Goal: Transaction & Acquisition: Purchase product/service

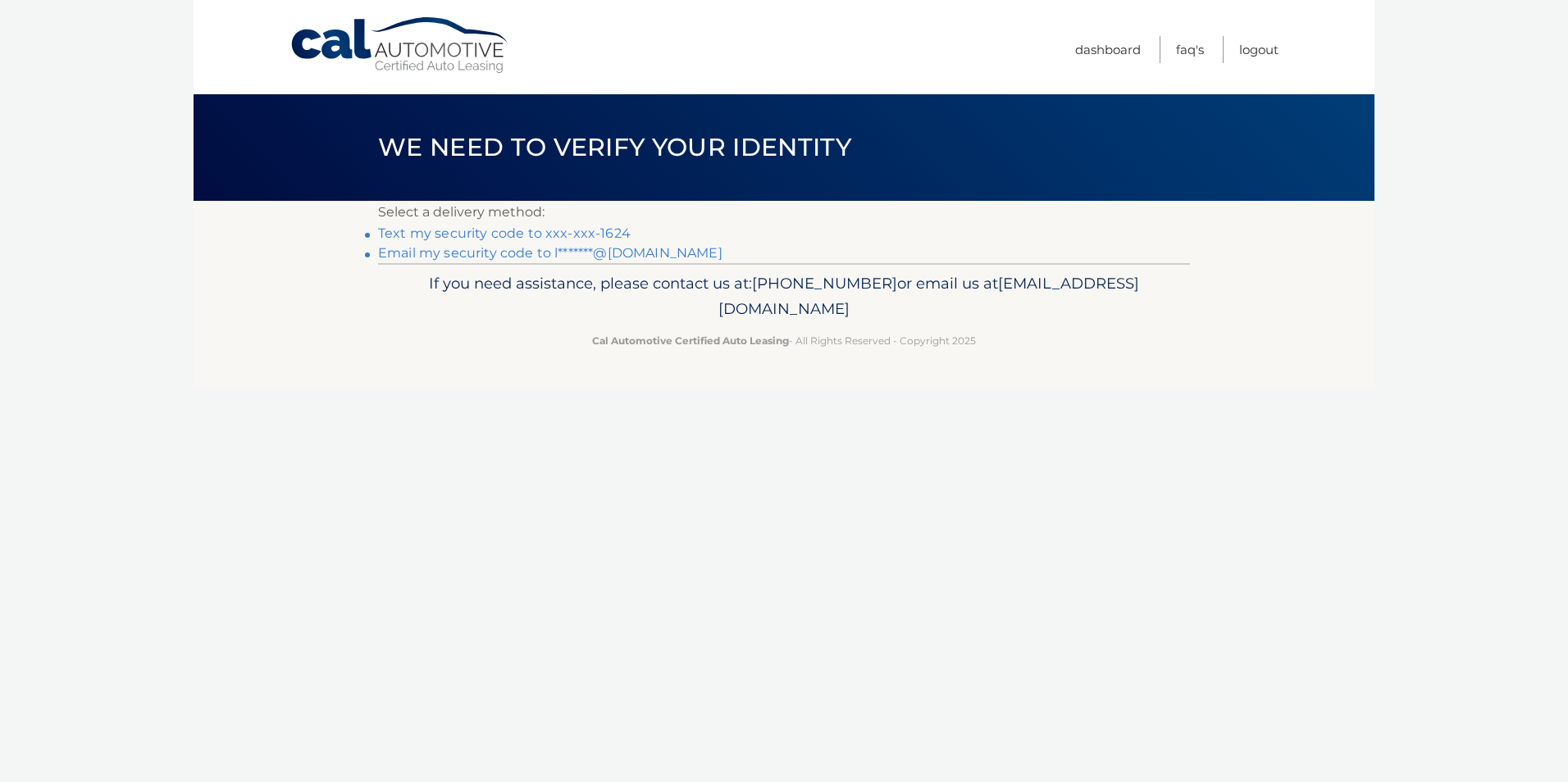
click at [405, 235] on link "Text my security code to xxx-xxx-1624" at bounding box center [504, 233] width 253 height 15
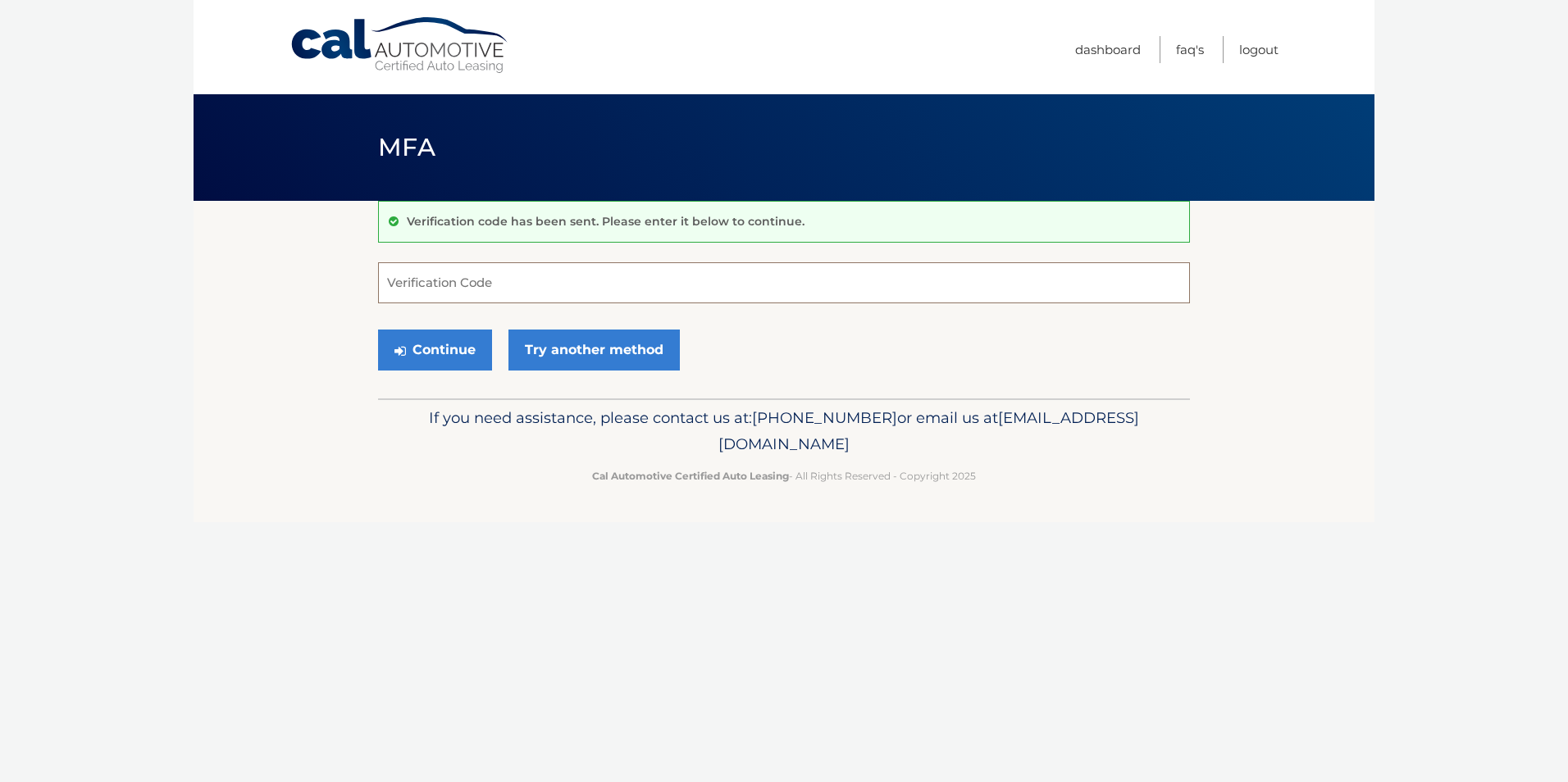
click at [412, 292] on input "Verification Code" at bounding box center [783, 282] width 812 height 41
type input "172737"
click at [406, 359] on button "Continue" at bounding box center [435, 350] width 114 height 41
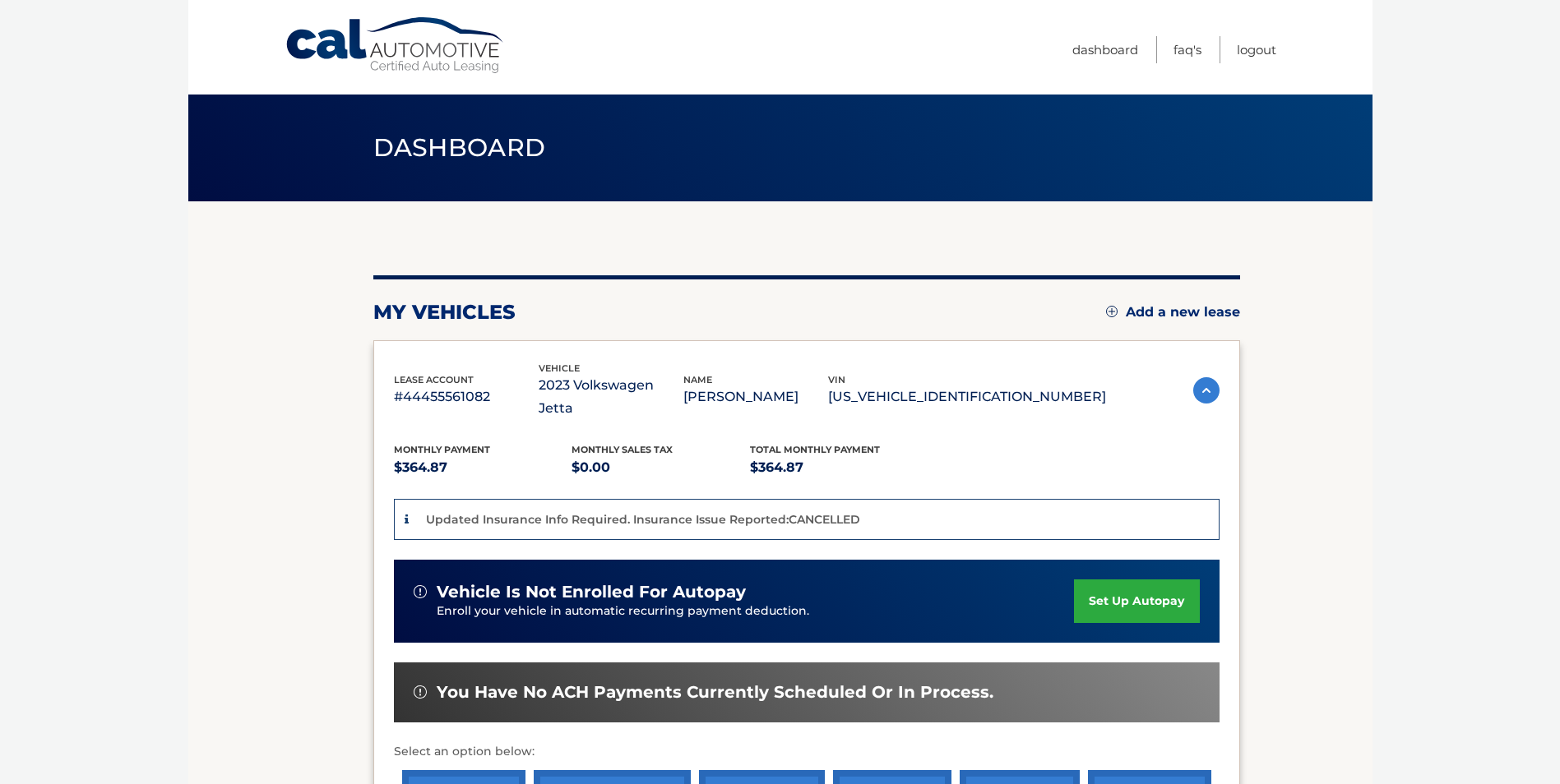
scroll to position [273, 0]
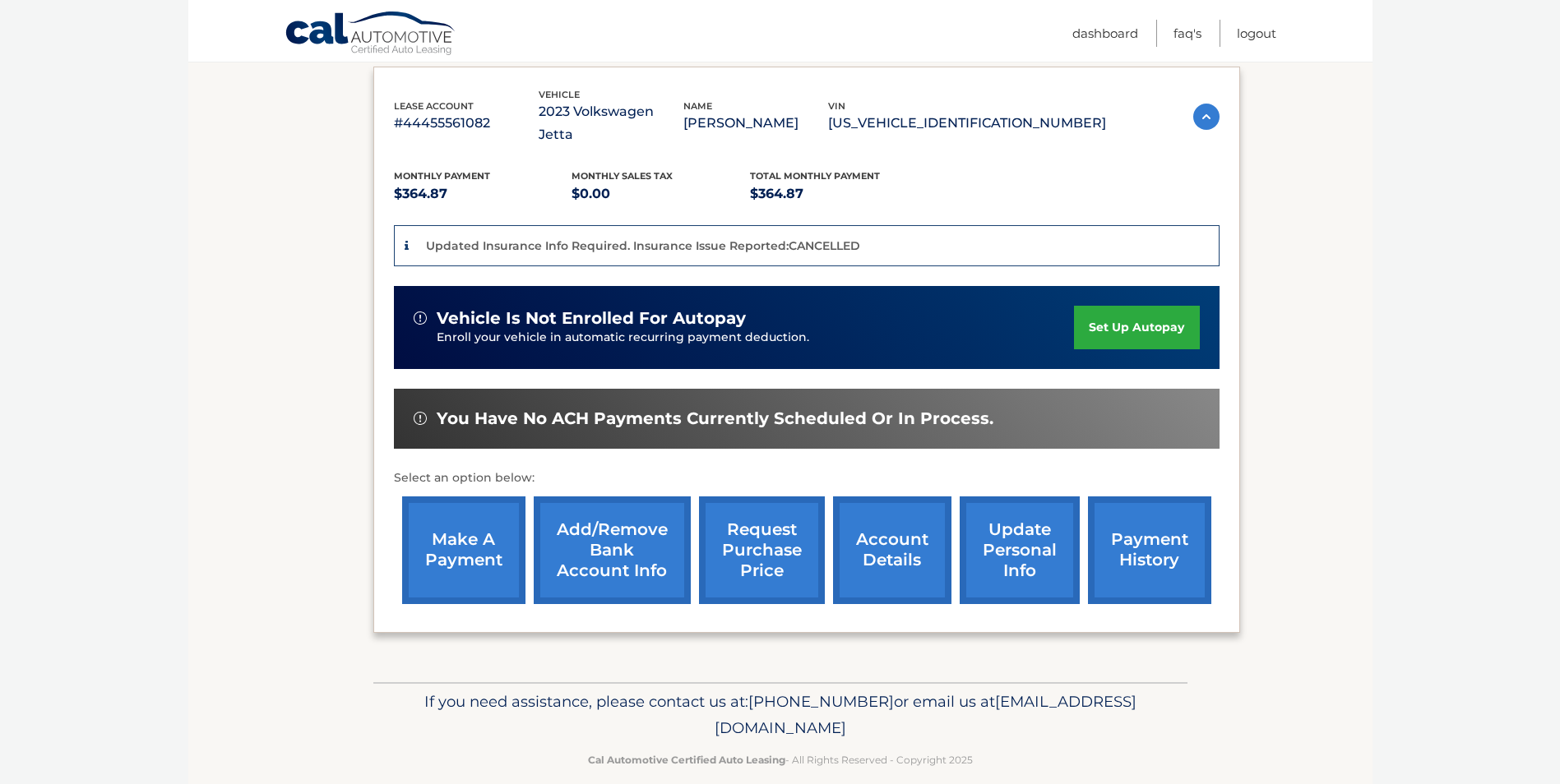
click at [443, 504] on link "make a payment" at bounding box center [463, 550] width 123 height 108
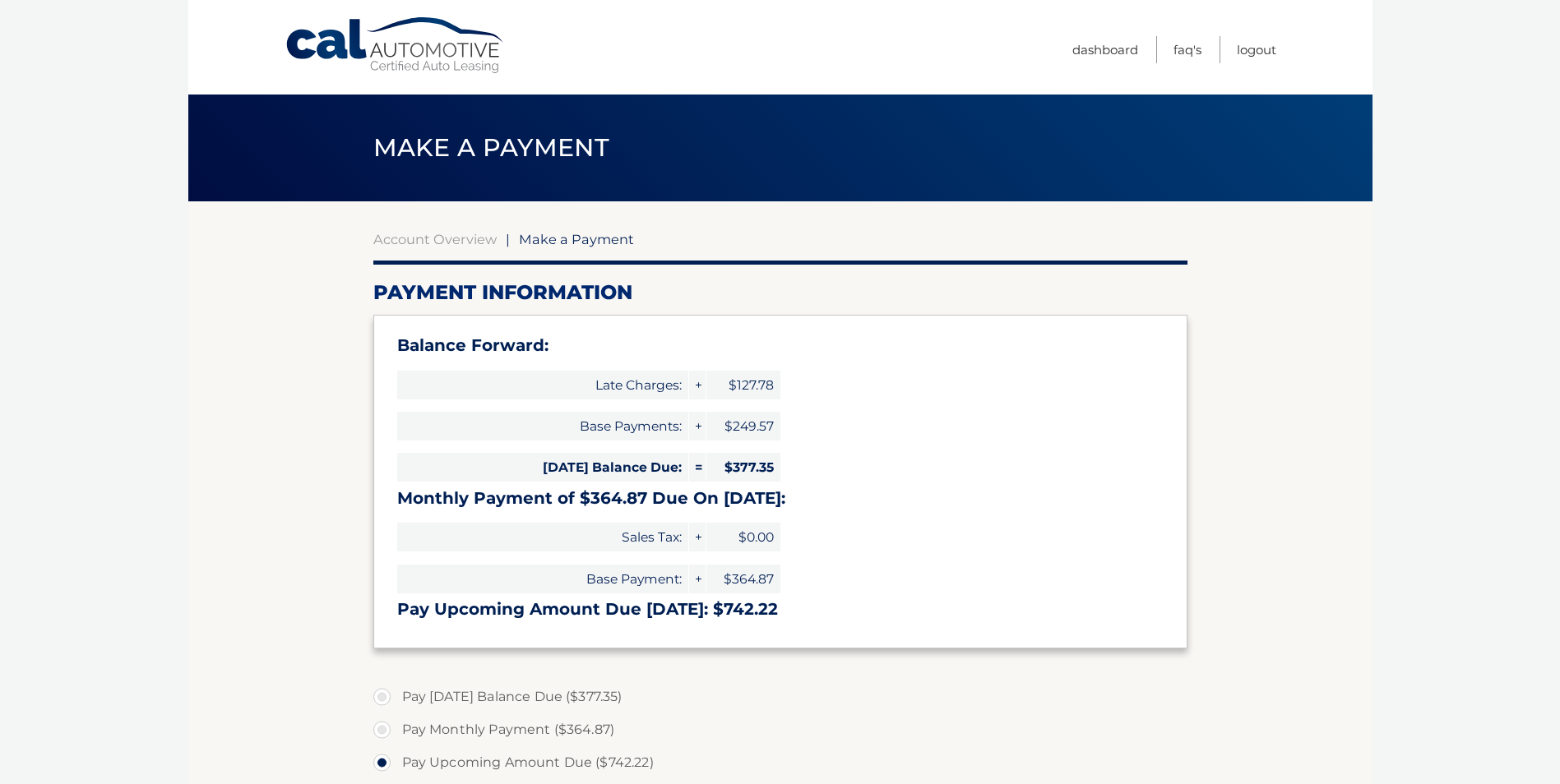
select select "NGRmY2FhZDQtNDBlNi00MjY1LTkwNjYtZjE4OTEyMGU2OTcw"
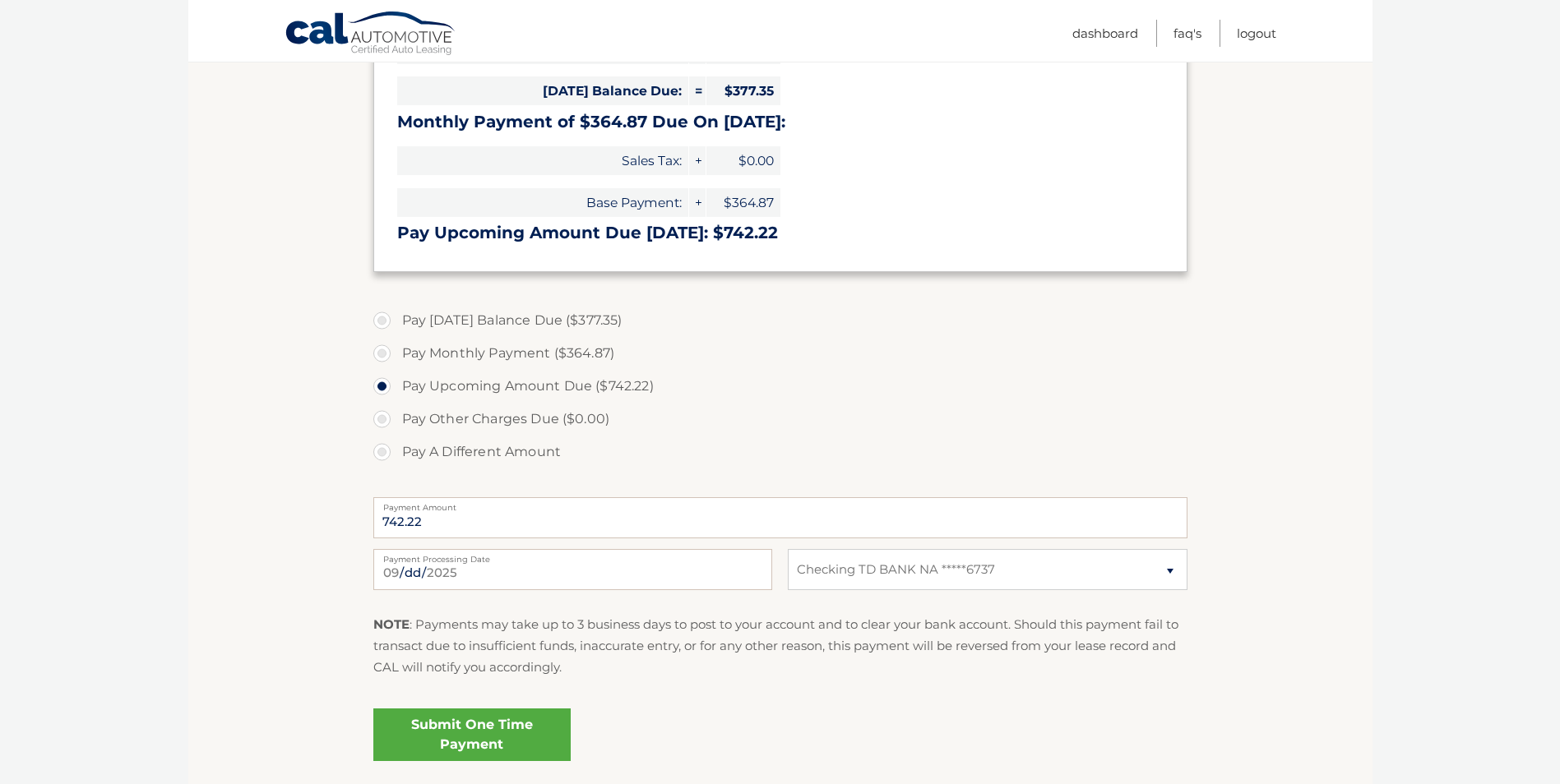
scroll to position [411, 0]
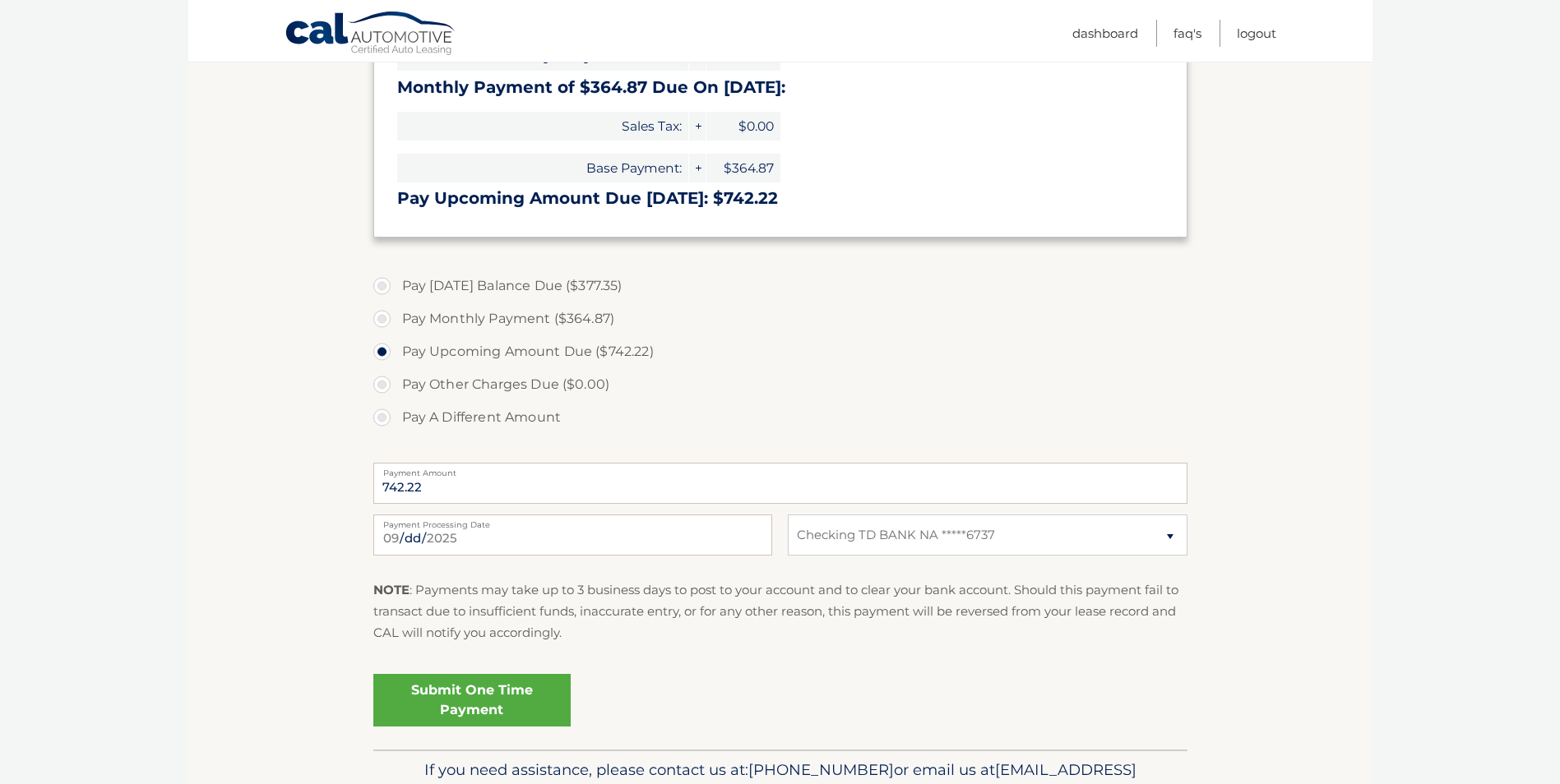
click at [379, 285] on label "Pay Today's Balance Due ($377.35)" at bounding box center [780, 286] width 814 height 33
click at [380, 285] on input "Pay Today's Balance Due ($377.35)" at bounding box center [387, 283] width 16 height 27
radio input "true"
type input "377.35"
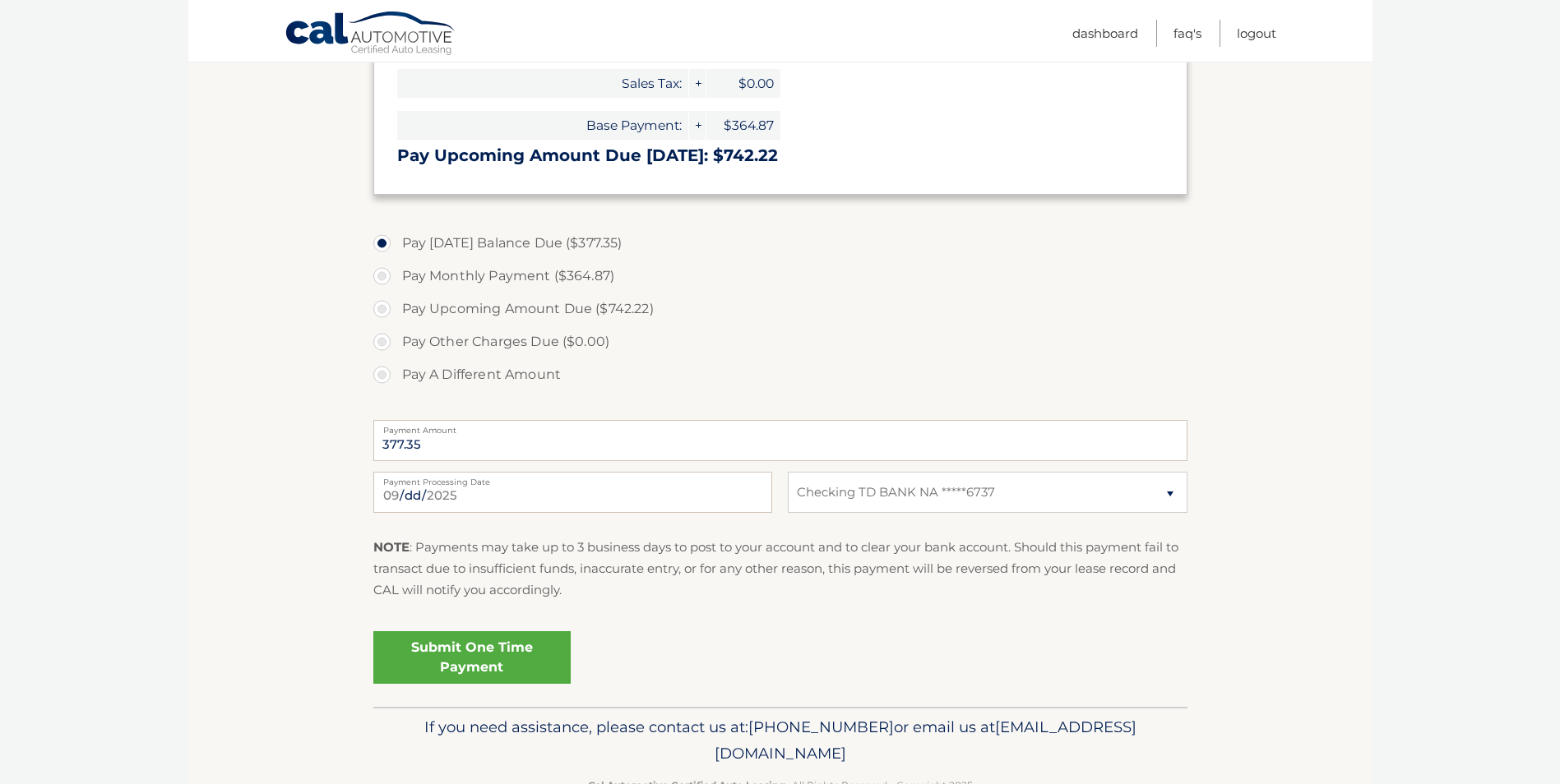
scroll to position [493, 0]
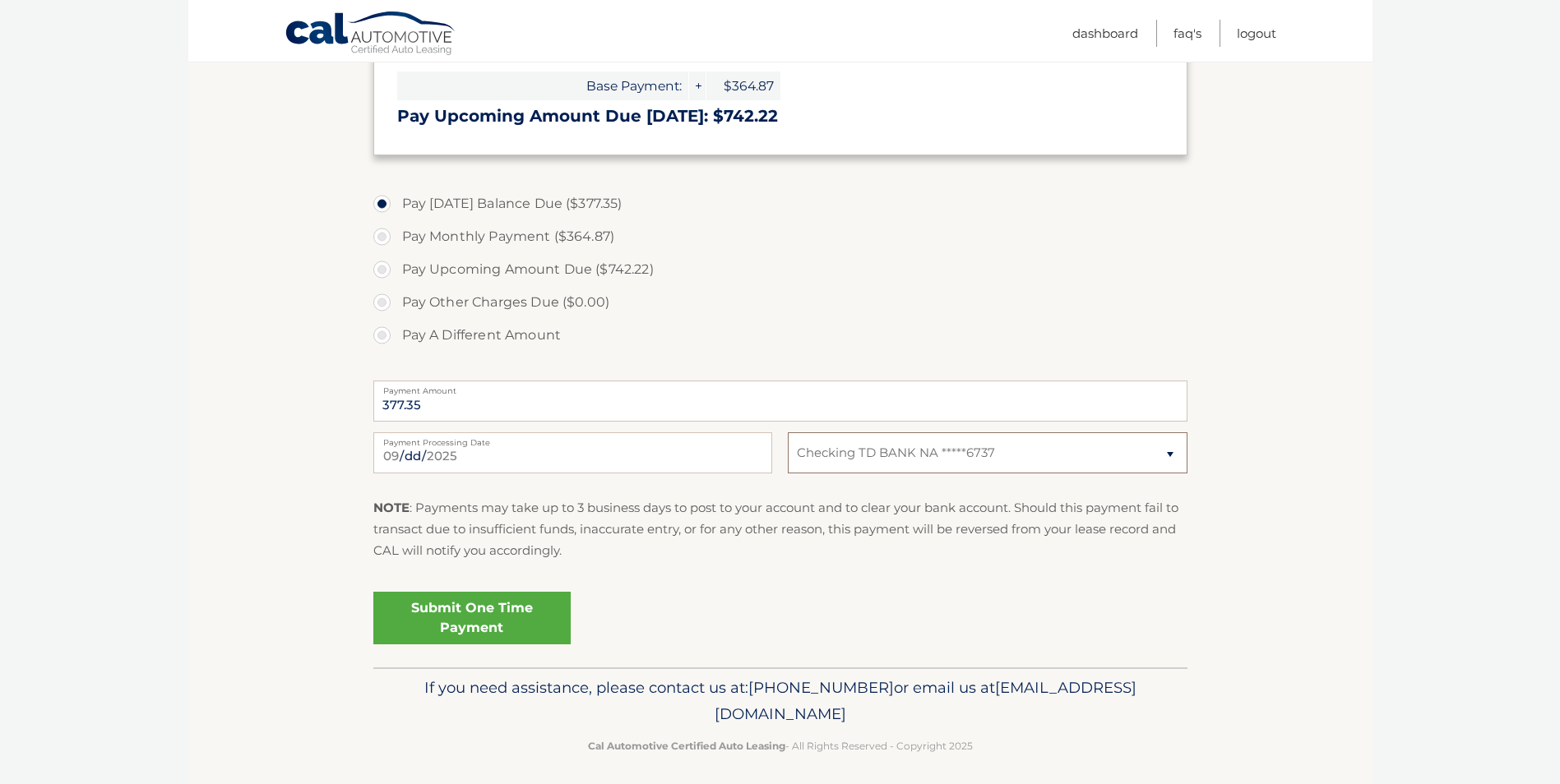
click at [1167, 453] on select "Select Bank Account Checking TD BANK NA *****6737" at bounding box center [987, 452] width 399 height 41
select select
click at [788, 432] on select "Select Bank Account Checking TD BANK NA *****6737" at bounding box center [987, 452] width 399 height 41
click at [867, 448] on select "Select Bank Account Checking TD BANK NA *****6737" at bounding box center [987, 452] width 399 height 41
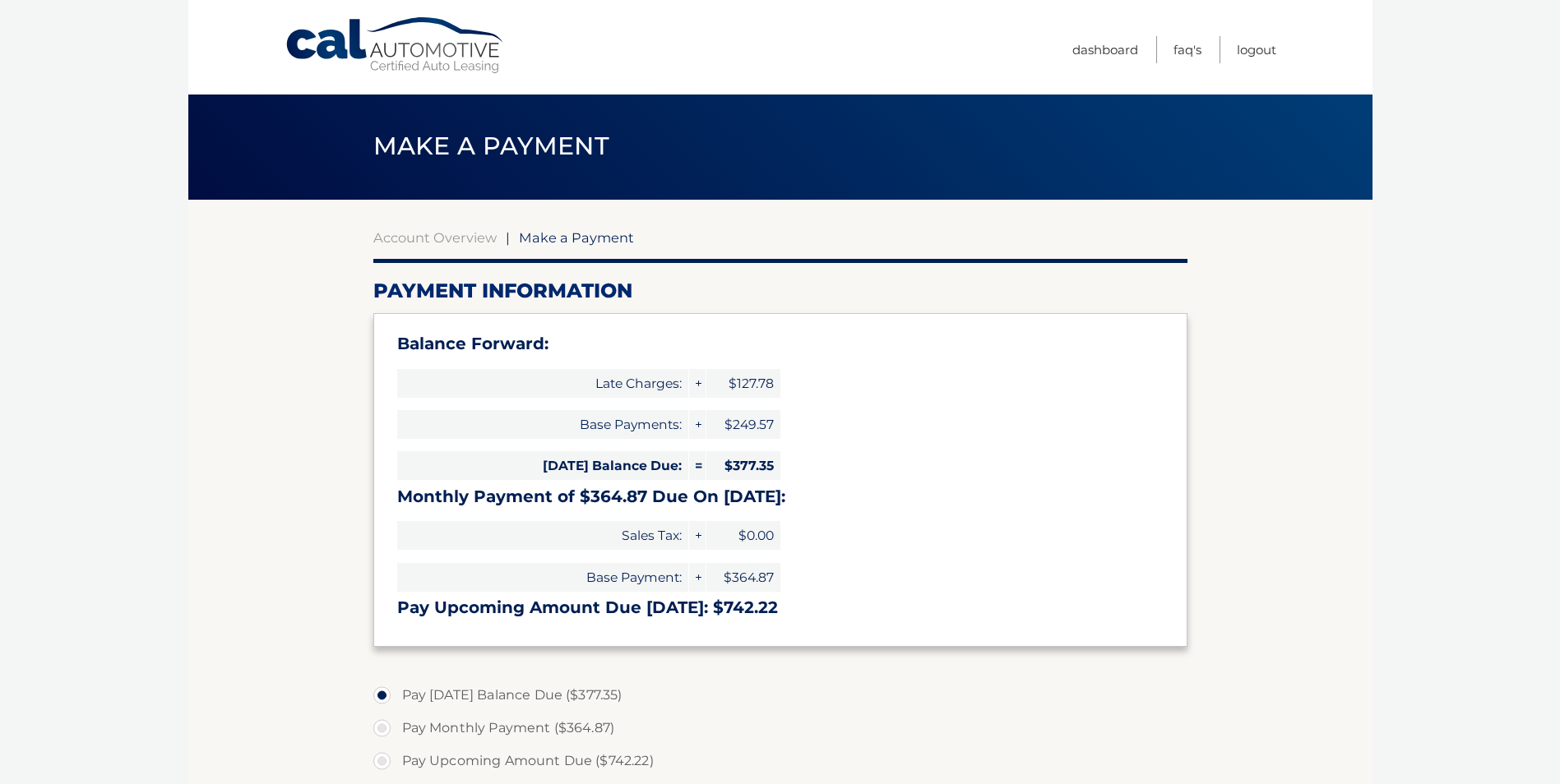
scroll to position [0, 0]
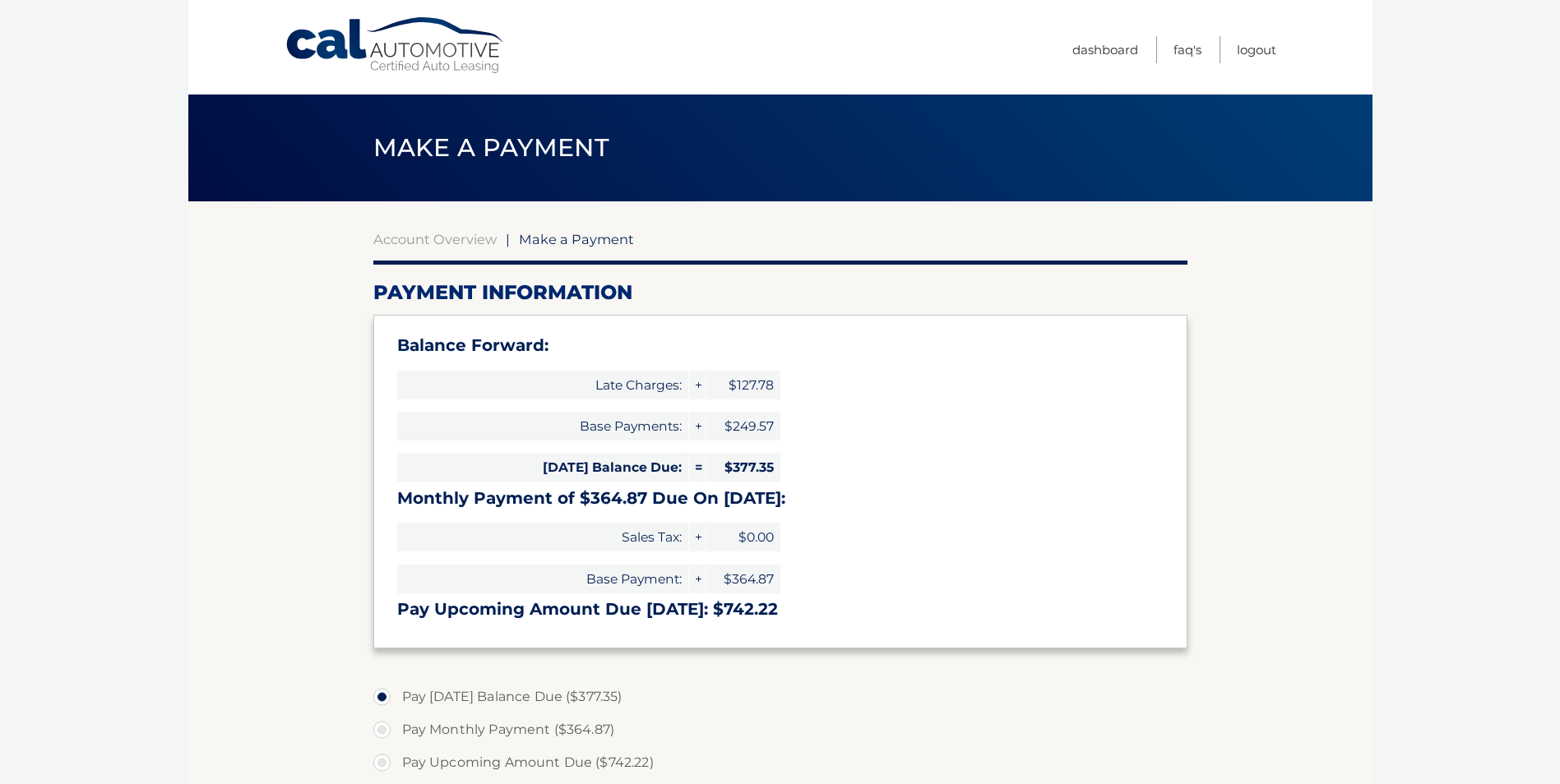
click at [442, 224] on div "Account Overview | Make a Payment Payment Information Balance Forward: Late Cha…" at bounding box center [780, 681] width 814 height 959
click at [445, 238] on link "Account Overview" at bounding box center [434, 239] width 123 height 16
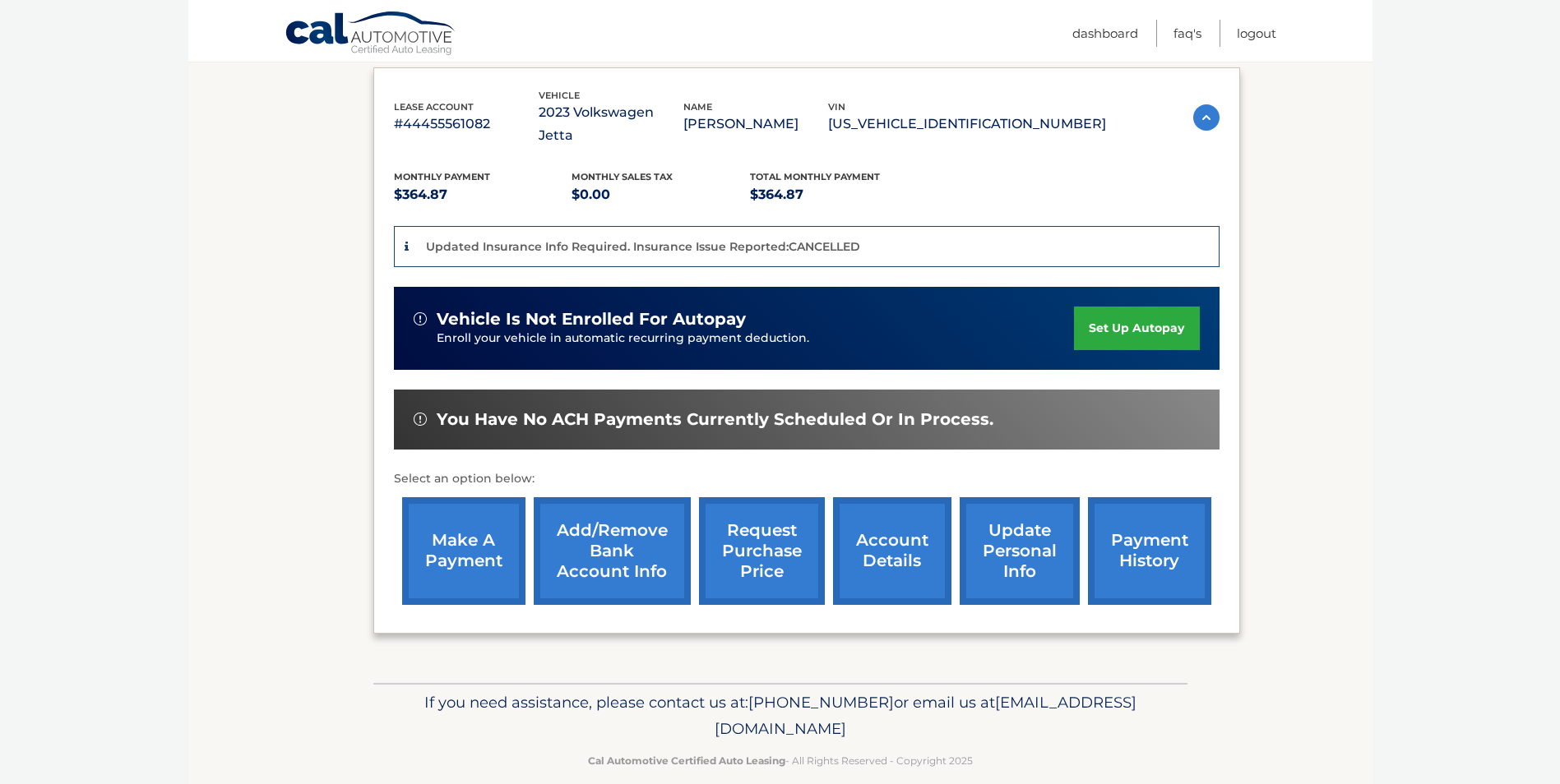
scroll to position [273, 0]
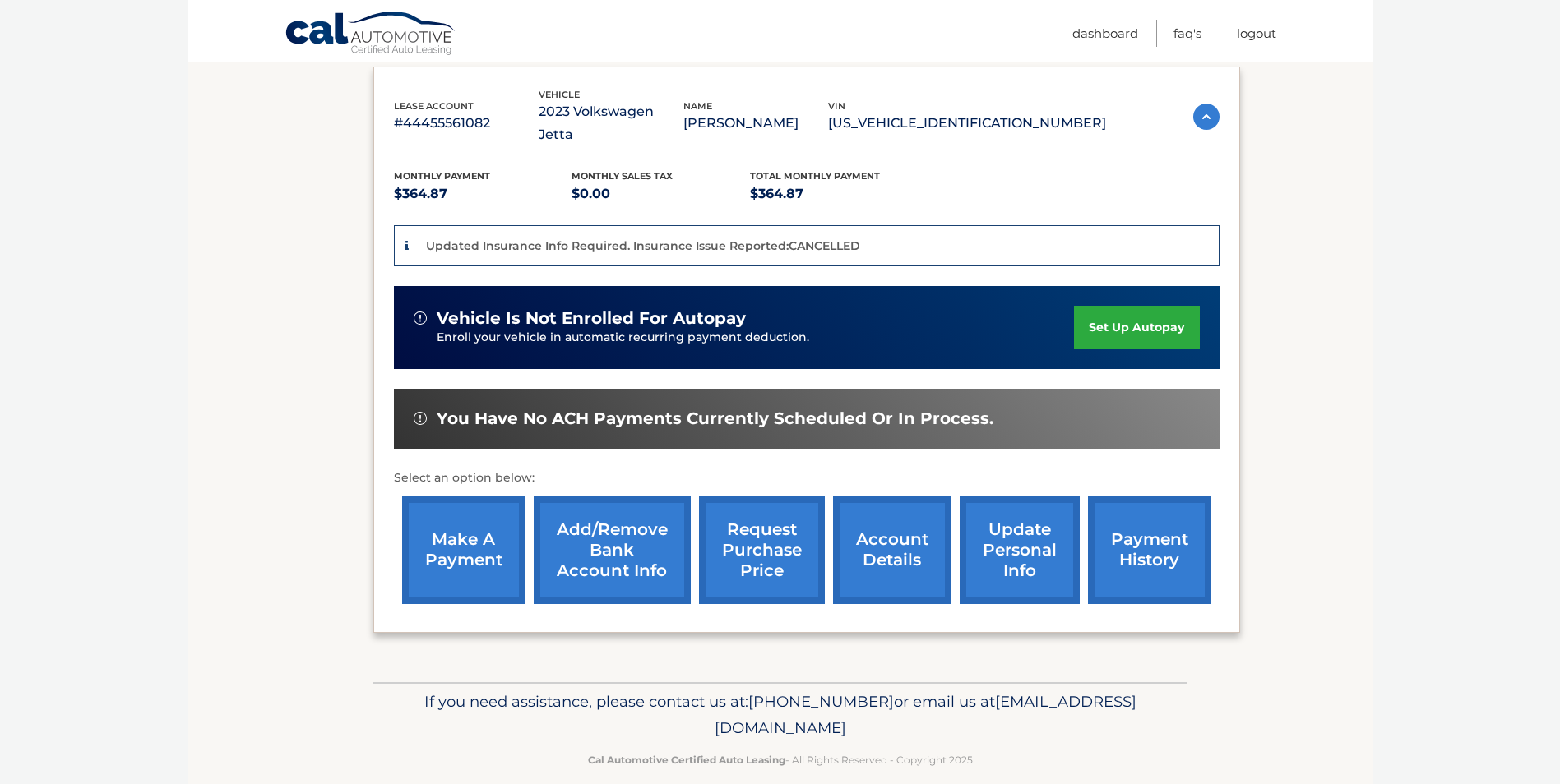
click at [597, 529] on link "Add/Remove bank account info" at bounding box center [612, 550] width 157 height 108
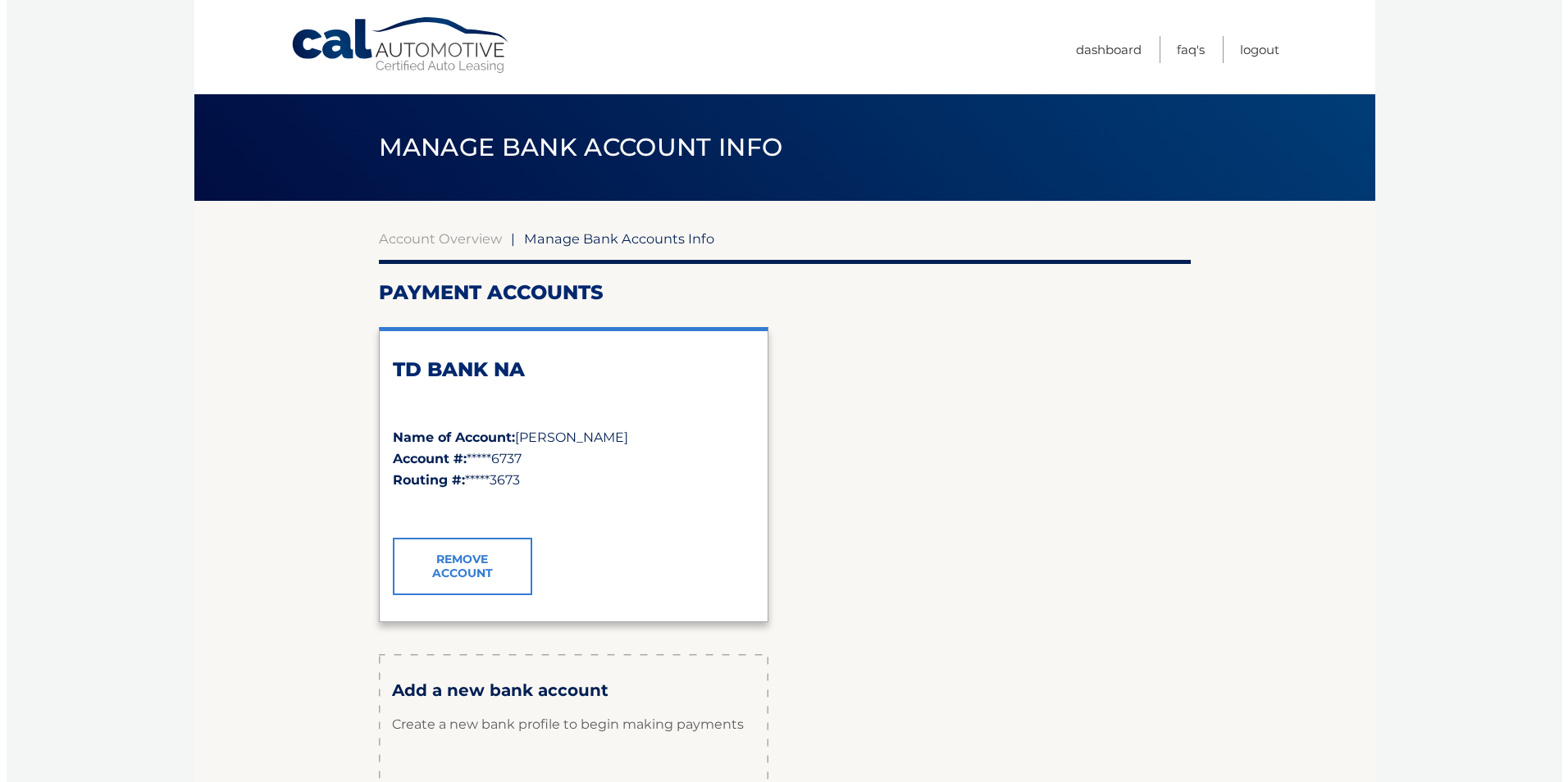
scroll to position [82, 0]
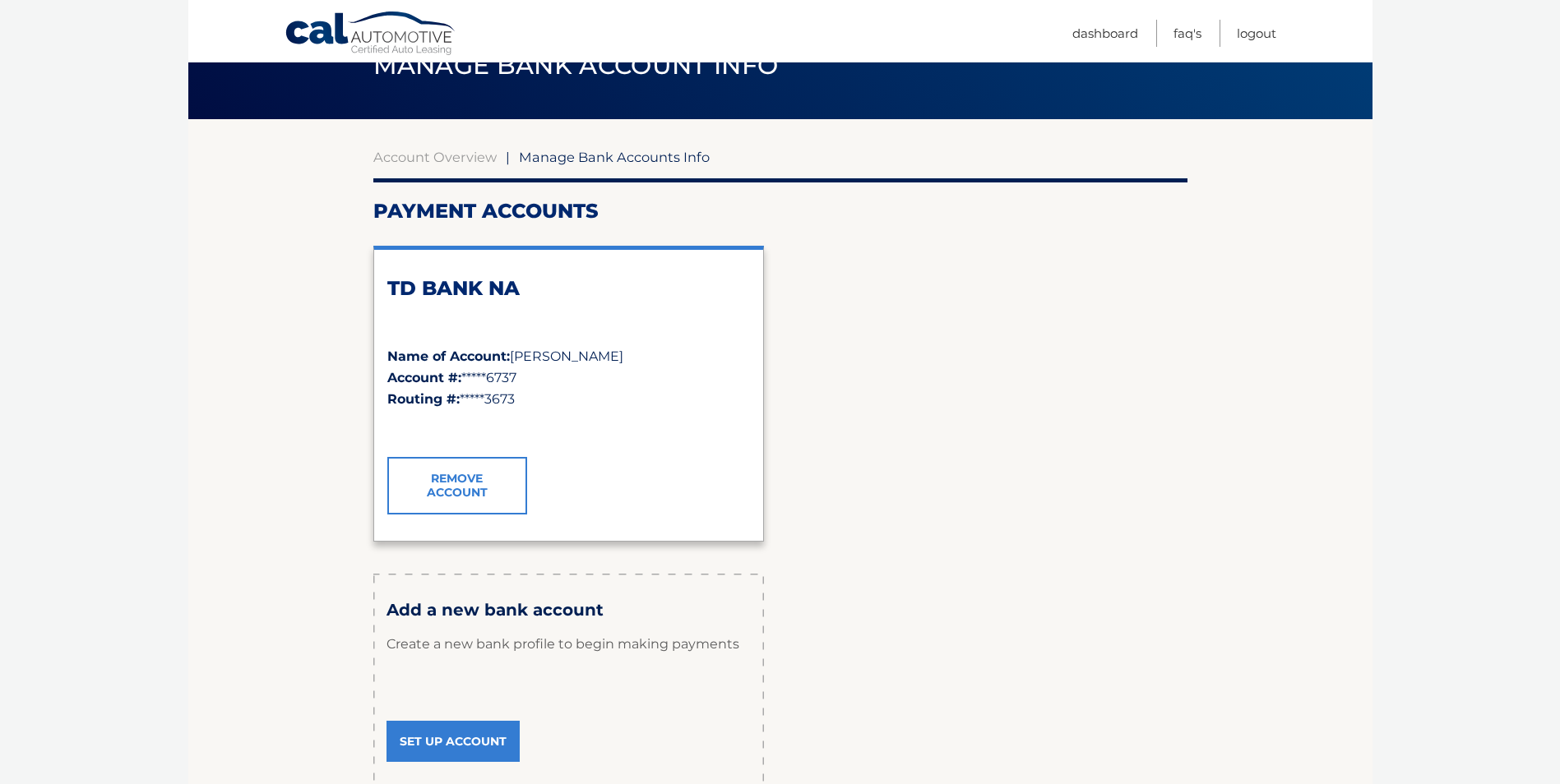
click at [445, 485] on link "Remove Account" at bounding box center [457, 486] width 140 height 57
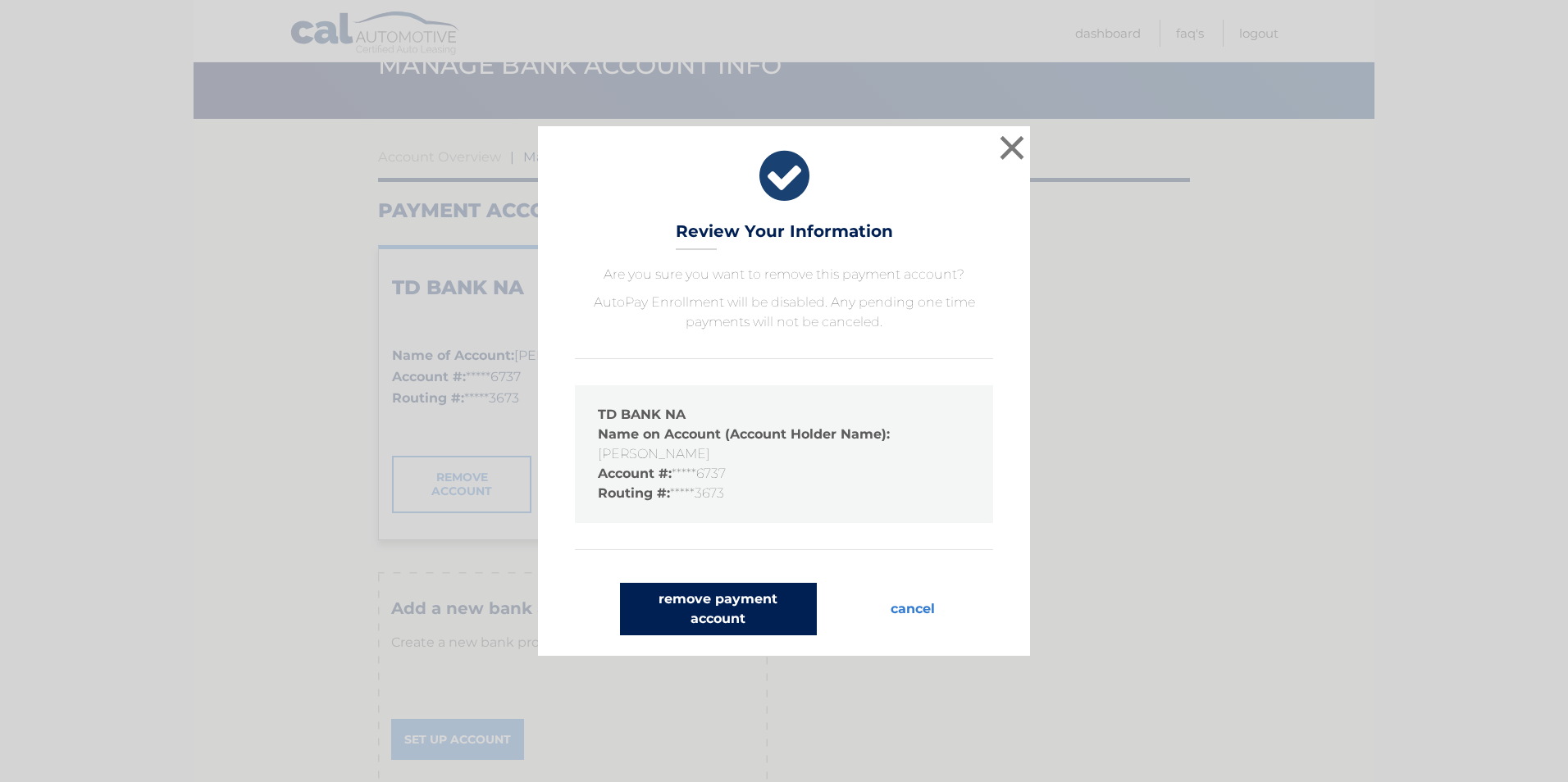
click at [690, 607] on button "remove payment account" at bounding box center [718, 608] width 196 height 52
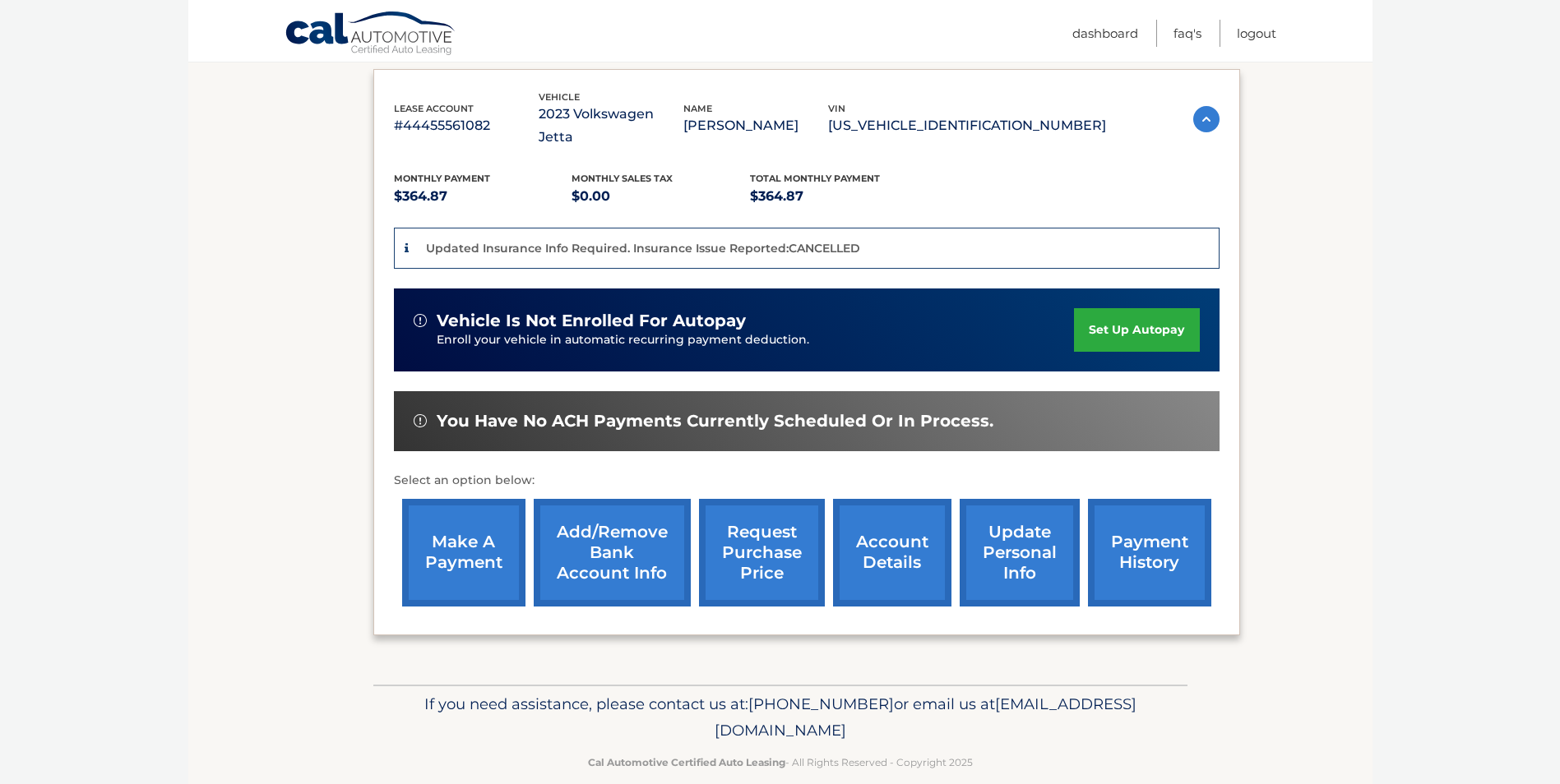
scroll to position [273, 0]
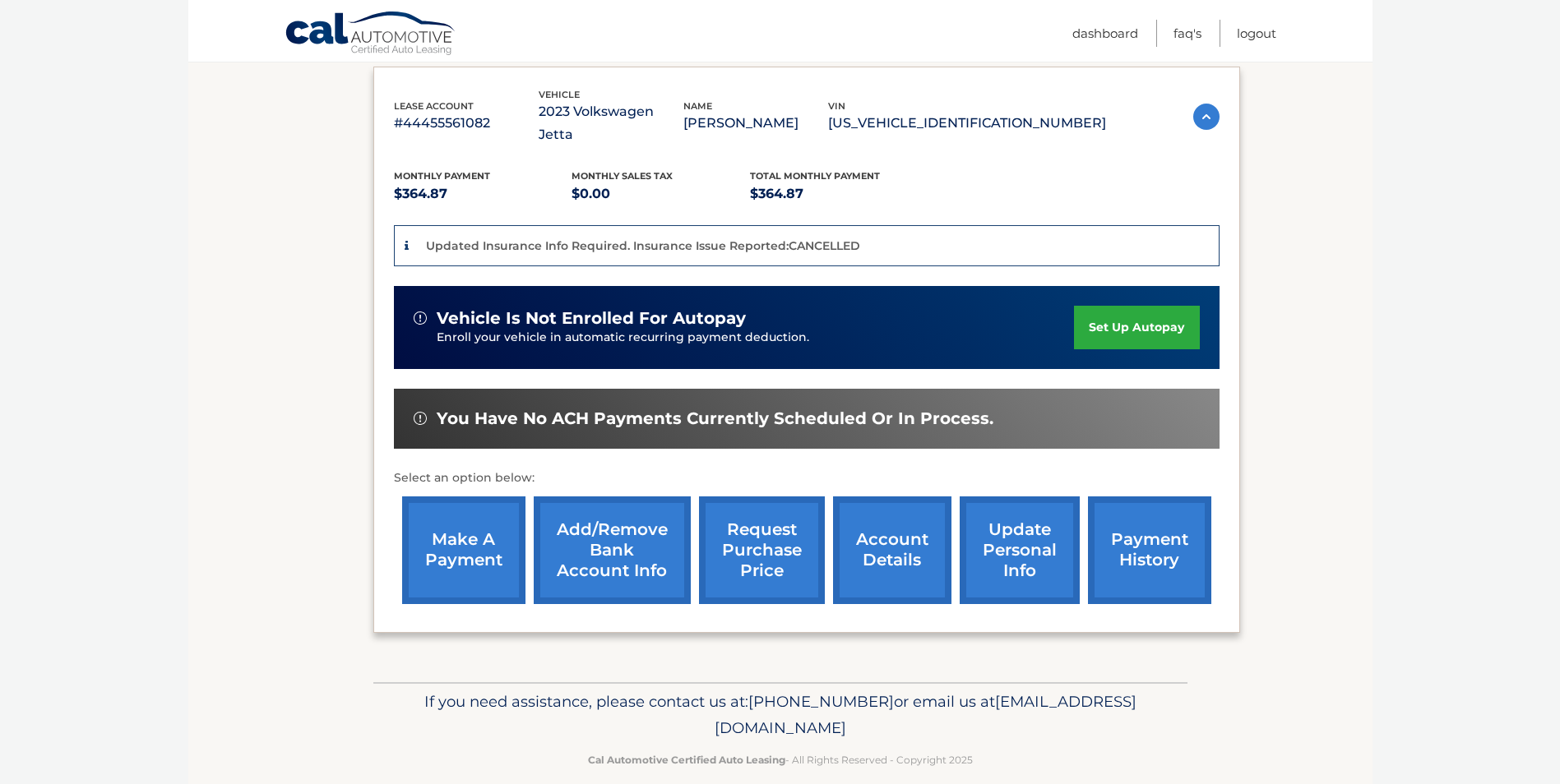
click at [606, 544] on link "Add/Remove bank account info" at bounding box center [612, 550] width 157 height 108
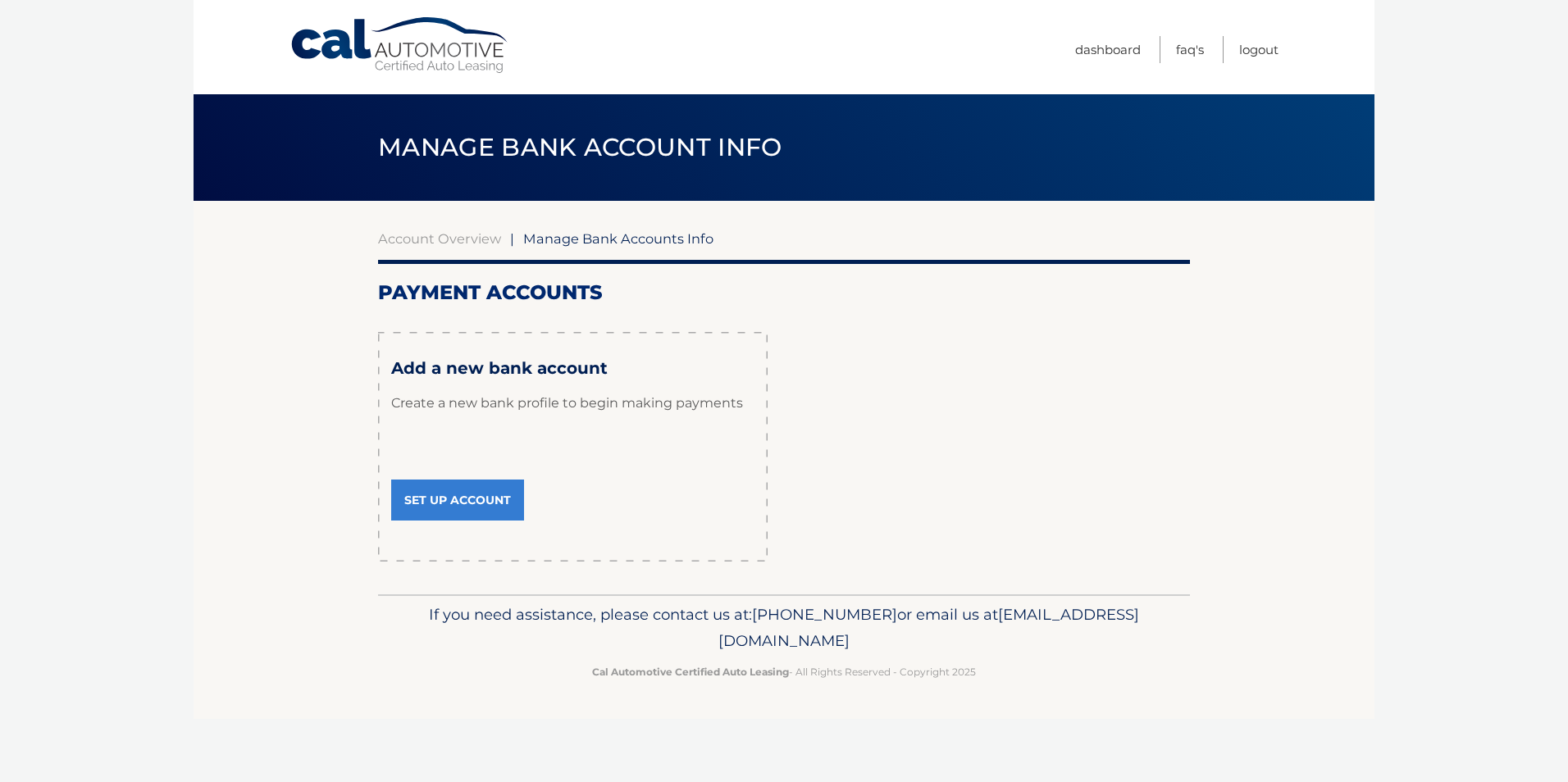
click at [444, 503] on link "Set Up Account" at bounding box center [457, 500] width 133 height 41
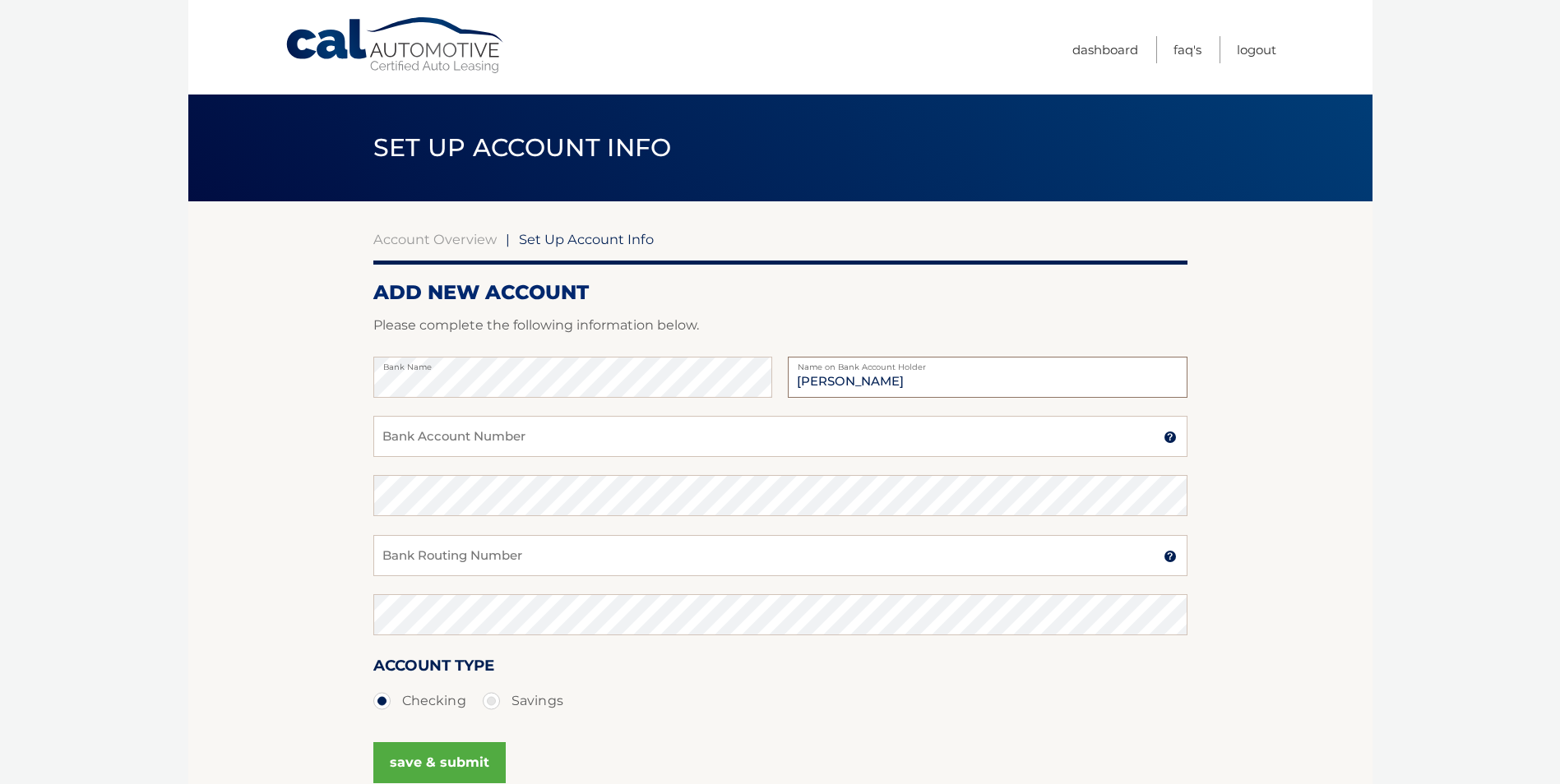
type input "[PERSON_NAME]"
click at [448, 431] on input "Bank Account Number" at bounding box center [780, 436] width 814 height 41
type input "026013673"
drag, startPoint x: 461, startPoint y: 437, endPoint x: 358, endPoint y: 446, distance: 103.4
click at [358, 446] on section "Account Overview | Set Up Account Info ADD NEW ACCOUNT Please complete the foll…" at bounding box center [780, 515] width 1184 height 627
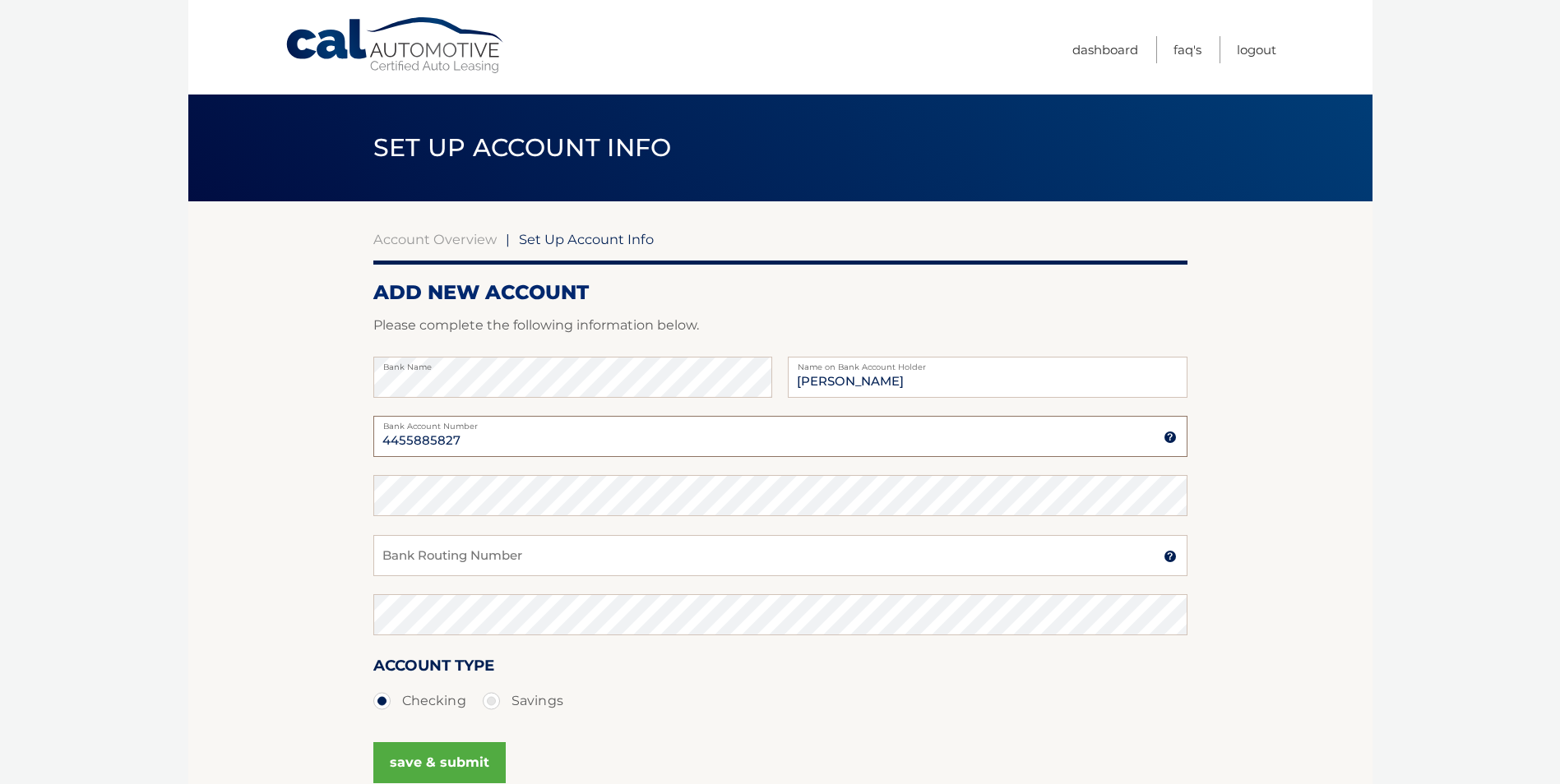
type input "4455885827"
click at [426, 555] on input "Bank Routing Number" at bounding box center [780, 555] width 814 height 41
type input "026013673"
click at [427, 753] on button "save & submit" at bounding box center [439, 762] width 132 height 41
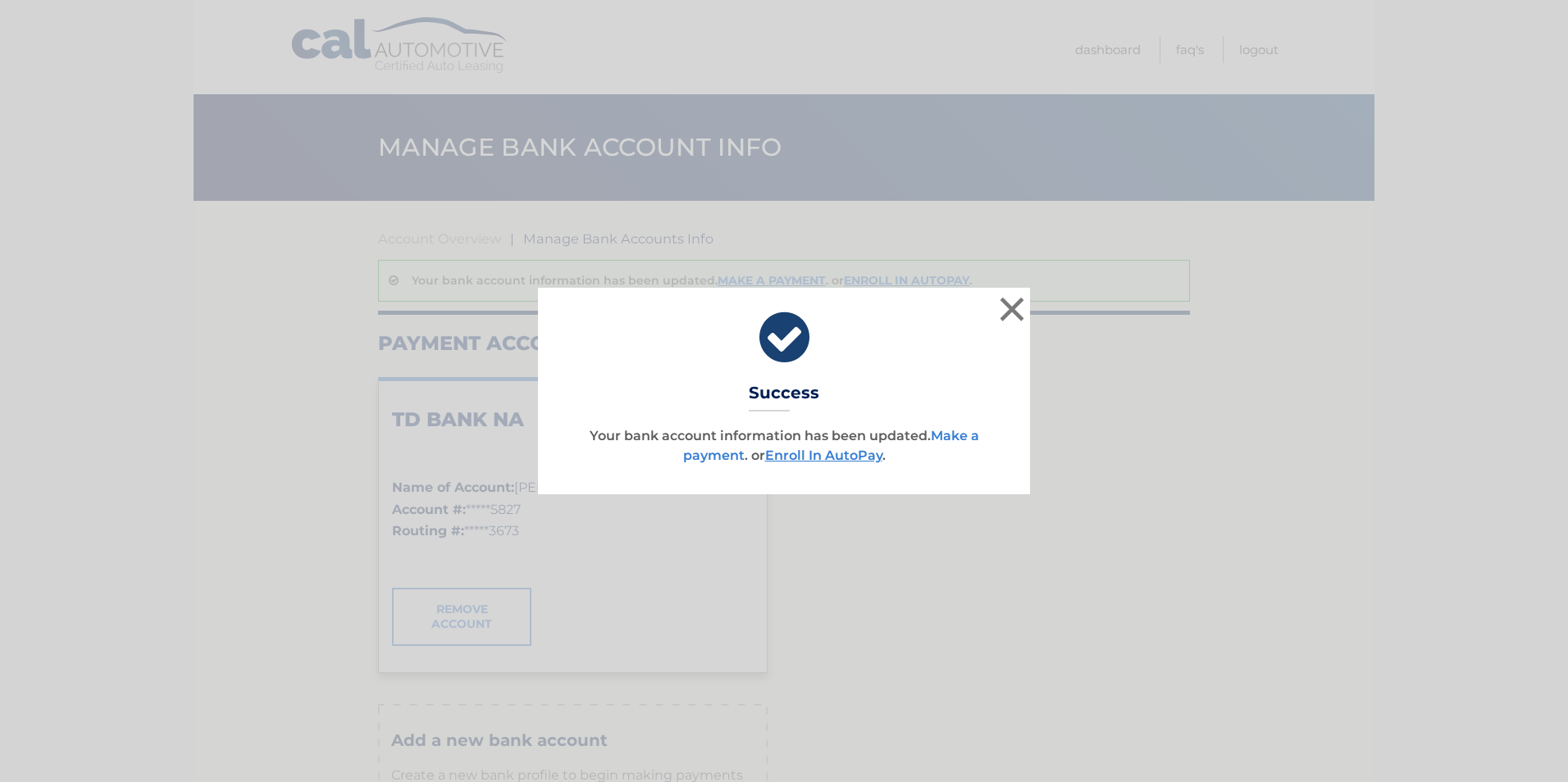
click at [966, 436] on link "Make a payment" at bounding box center [831, 445] width 296 height 35
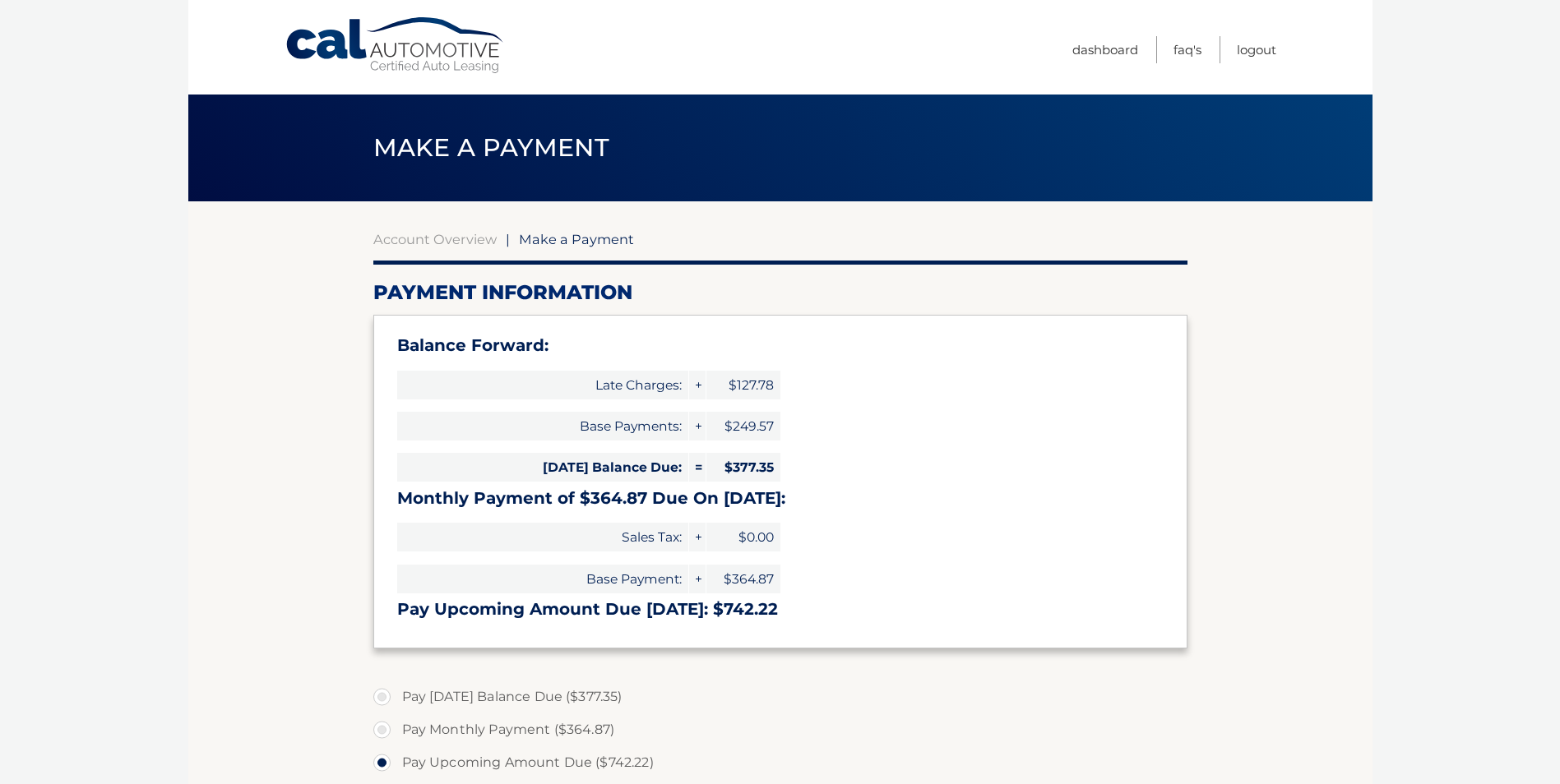
select select "Y2VhODFjYjEtMzgxNy00MWJlLTk3YmYtMGNlODQ1MDU5MGU4"
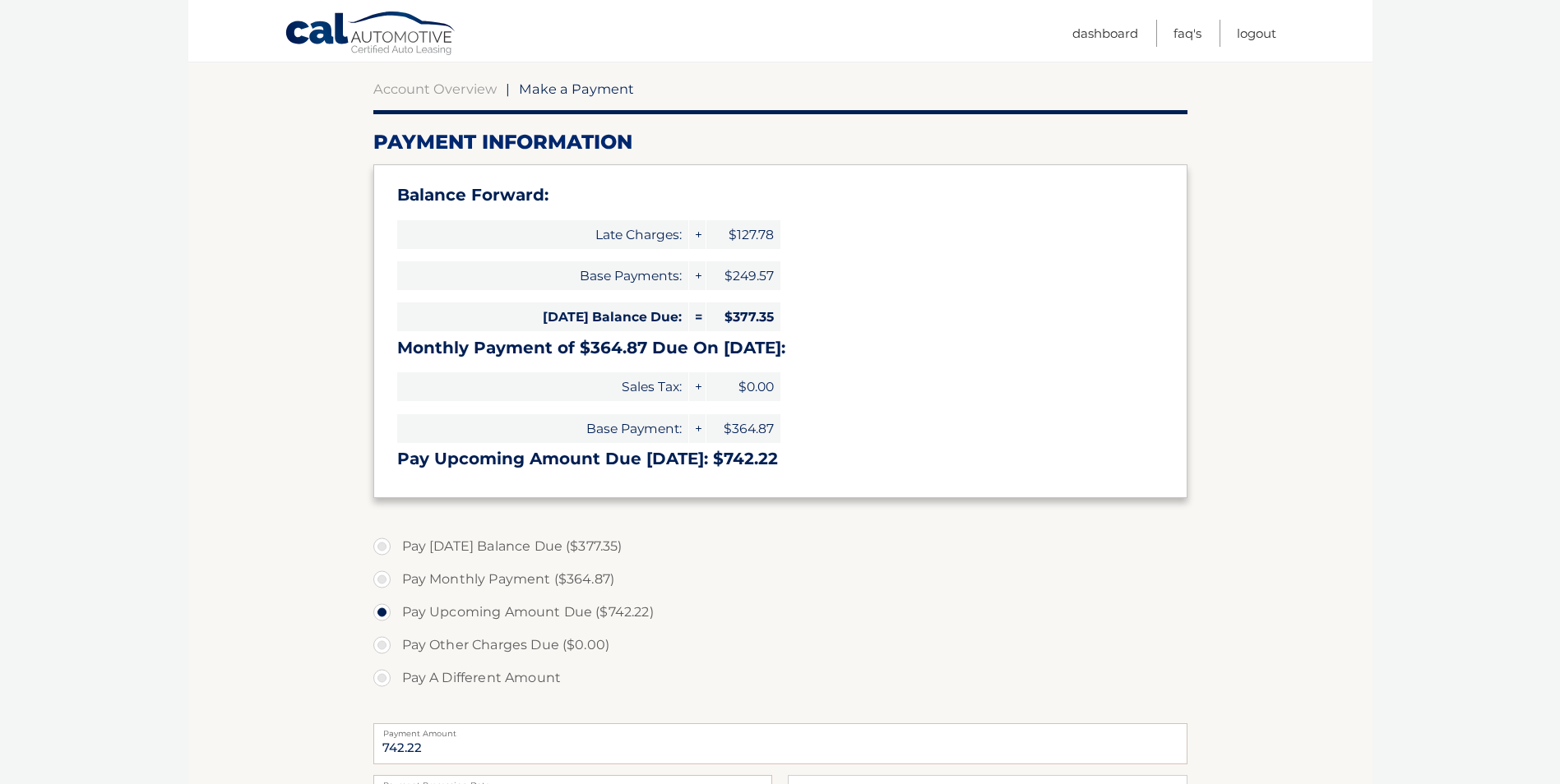
scroll to position [164, 0]
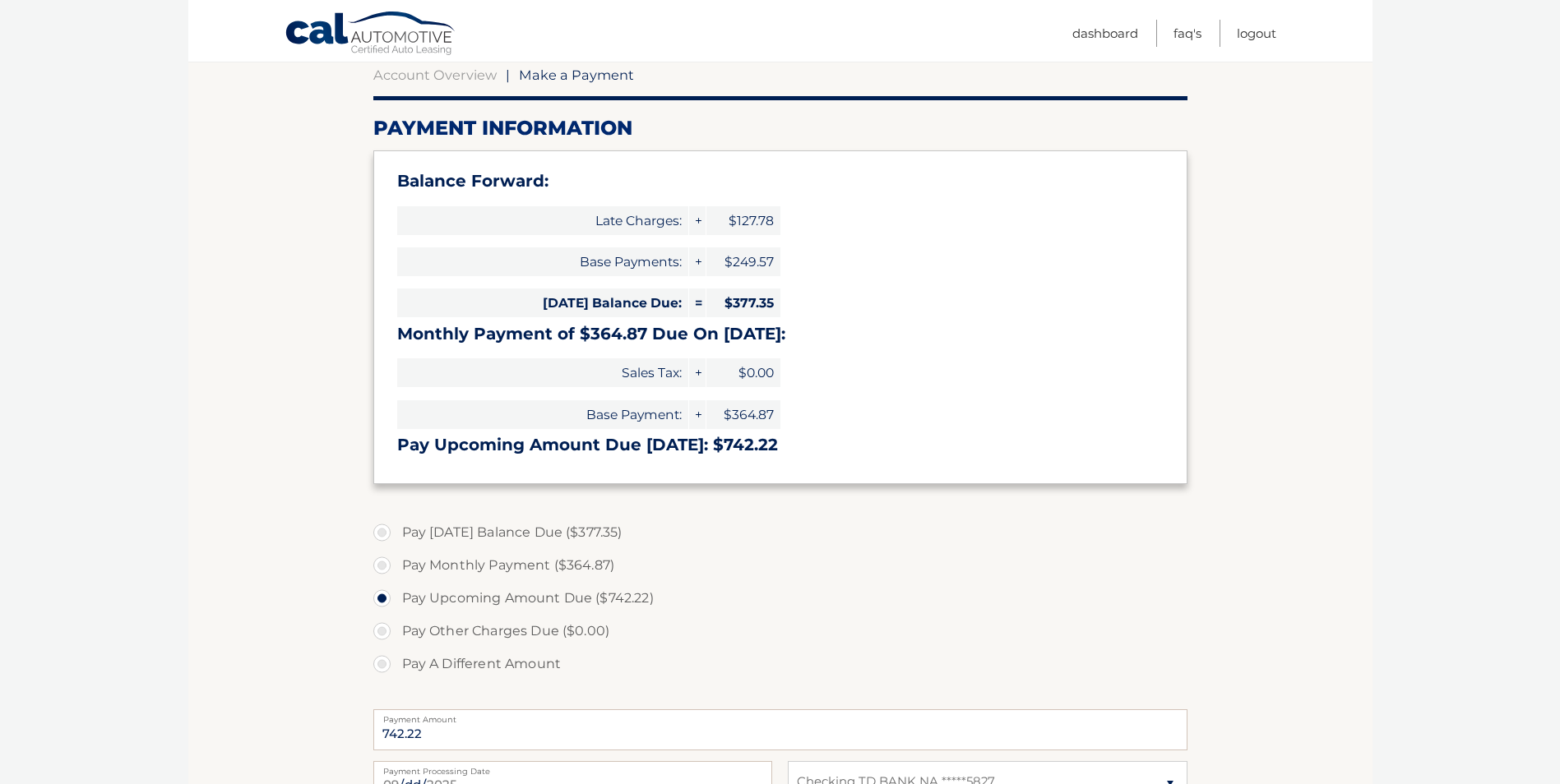
click at [379, 530] on label "Pay [DATE] Balance Due ($377.35)" at bounding box center [780, 533] width 814 height 33
click at [380, 530] on input "Pay [DATE] Balance Due ($377.35)" at bounding box center [387, 530] width 16 height 27
radio input "true"
type input "377.35"
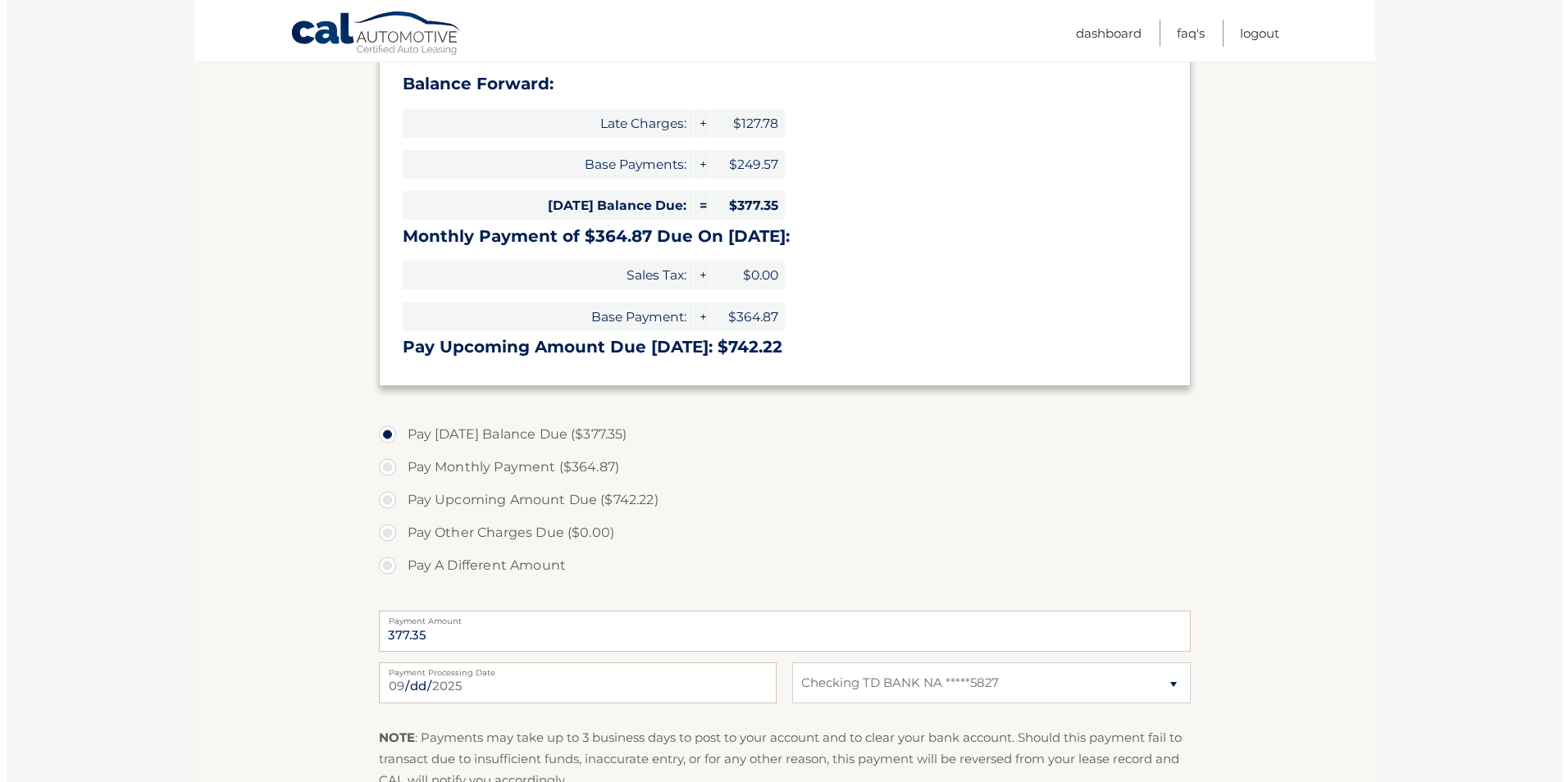
scroll to position [410, 0]
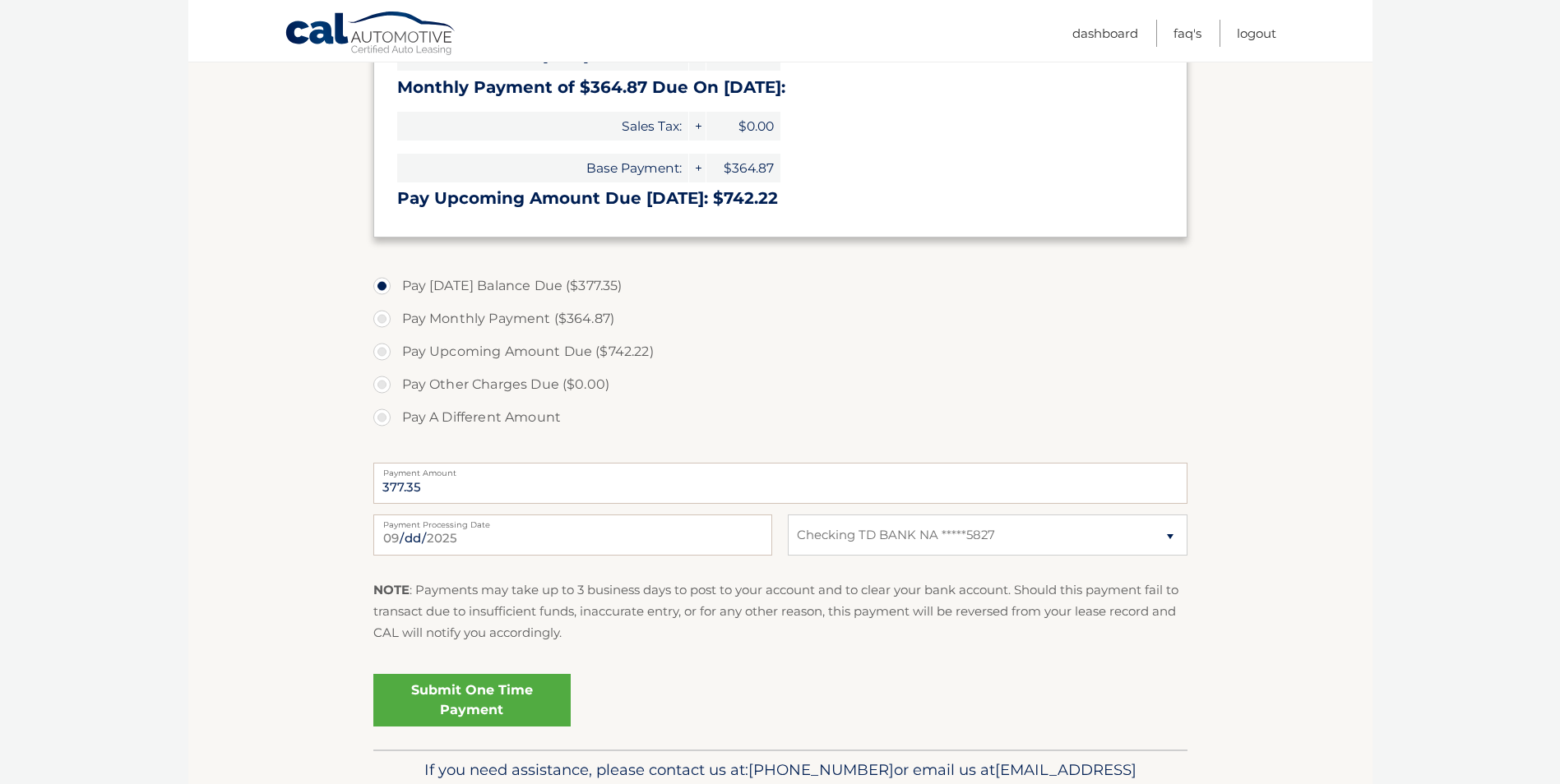
click at [439, 695] on link "Submit One Time Payment" at bounding box center [472, 700] width 197 height 53
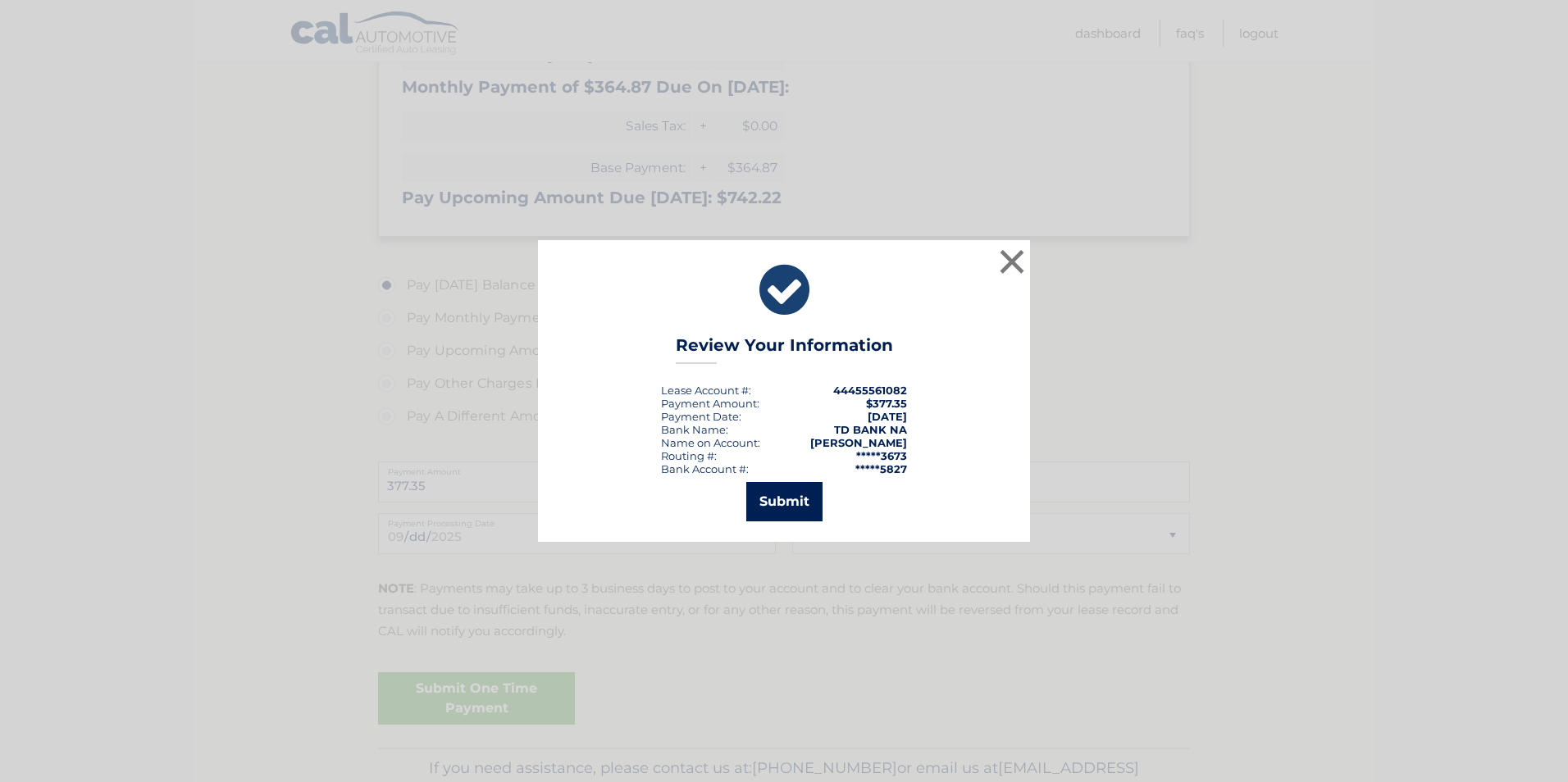
click at [777, 500] on button "Submit" at bounding box center [784, 502] width 76 height 39
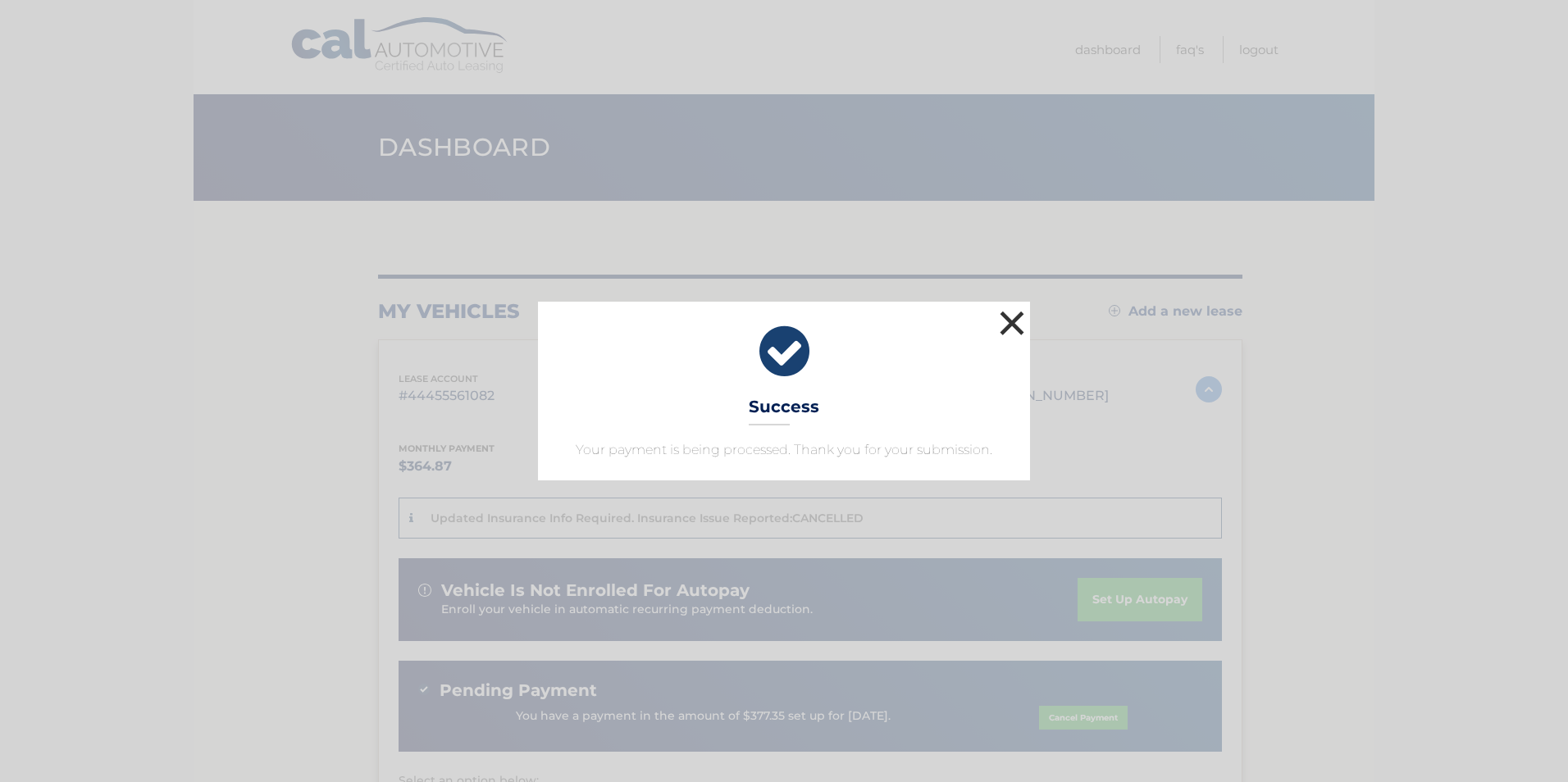
drag, startPoint x: 1021, startPoint y: 324, endPoint x: 1011, endPoint y: 319, distance: 11.2
click at [1021, 324] on button "×" at bounding box center [1012, 323] width 32 height 32
